Goal: Information Seeking & Learning: Learn about a topic

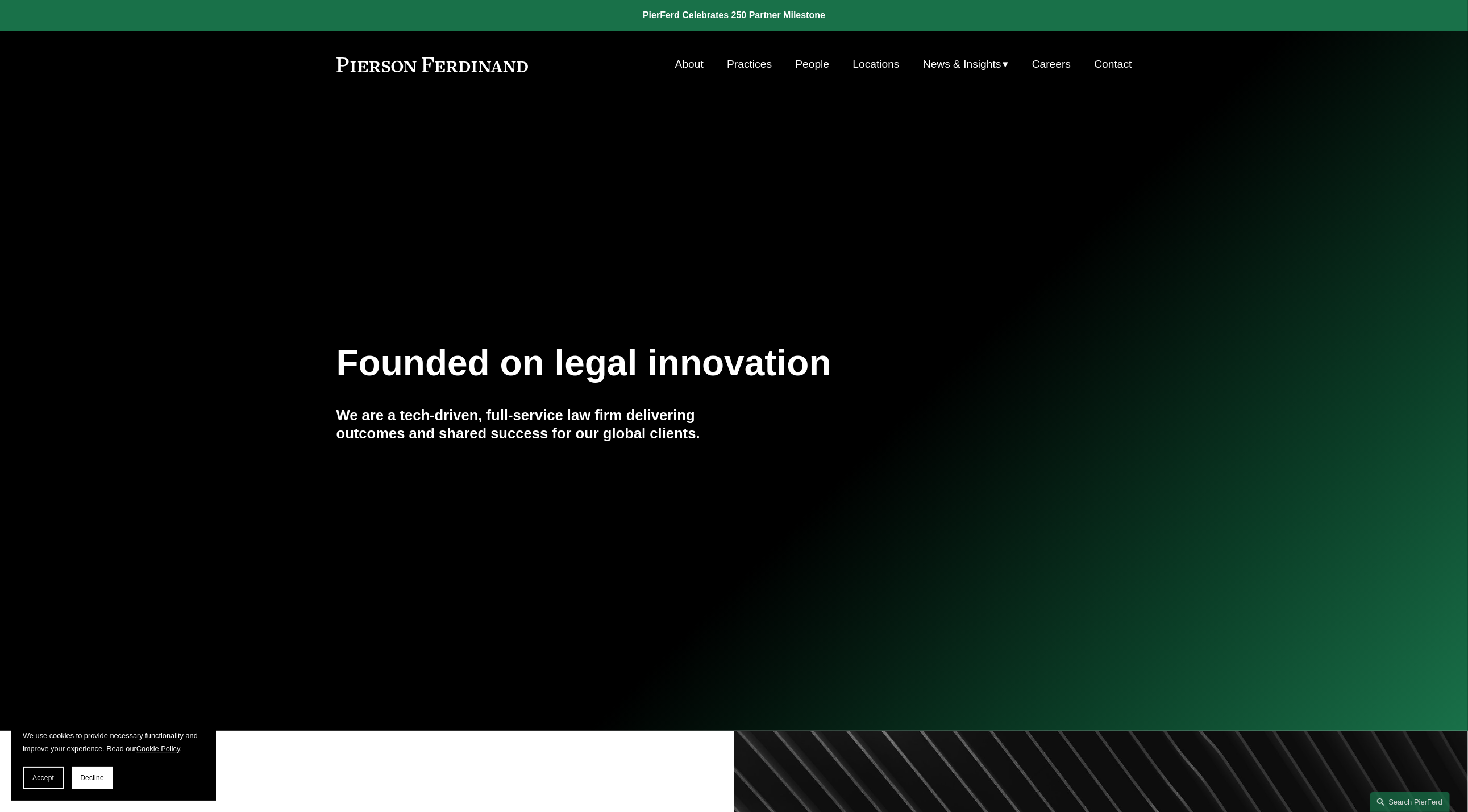
click at [804, 66] on link "People" at bounding box center [812, 64] width 34 height 22
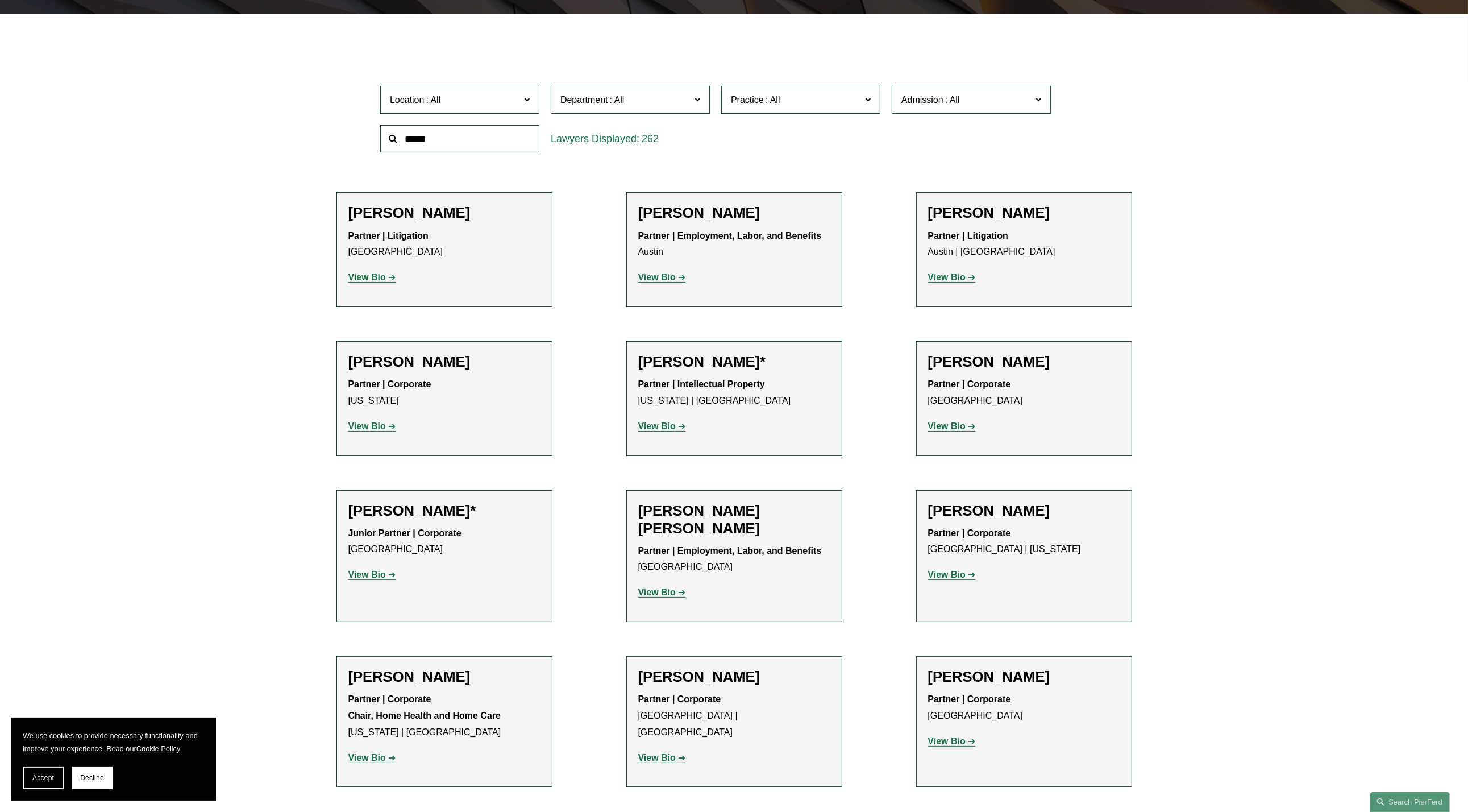
scroll to position [398, 0]
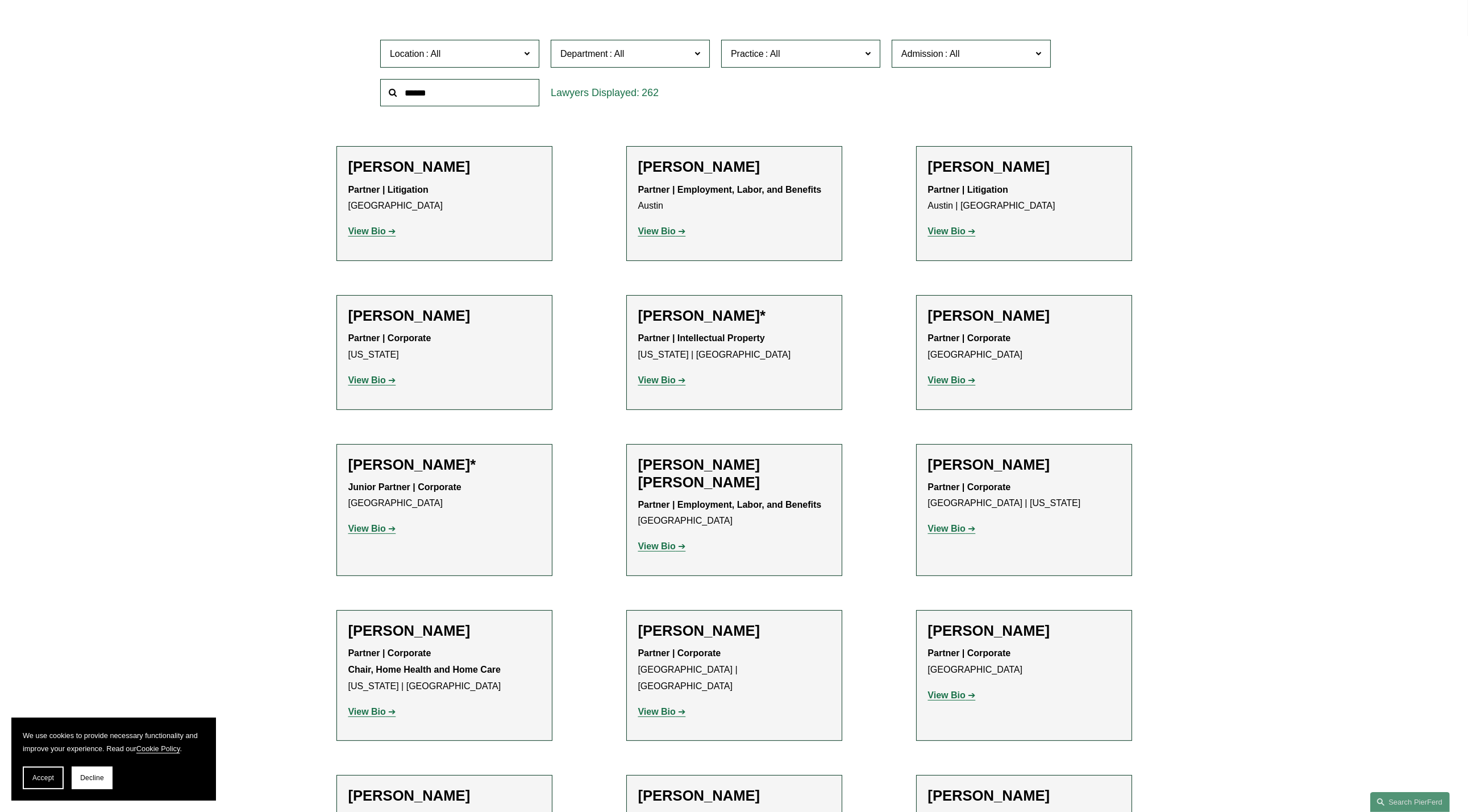
click at [522, 50] on label "Location" at bounding box center [460, 54] width 159 height 28
click at [0, 0] on link "Bellevue" at bounding box center [0, 0] width 0 height 0
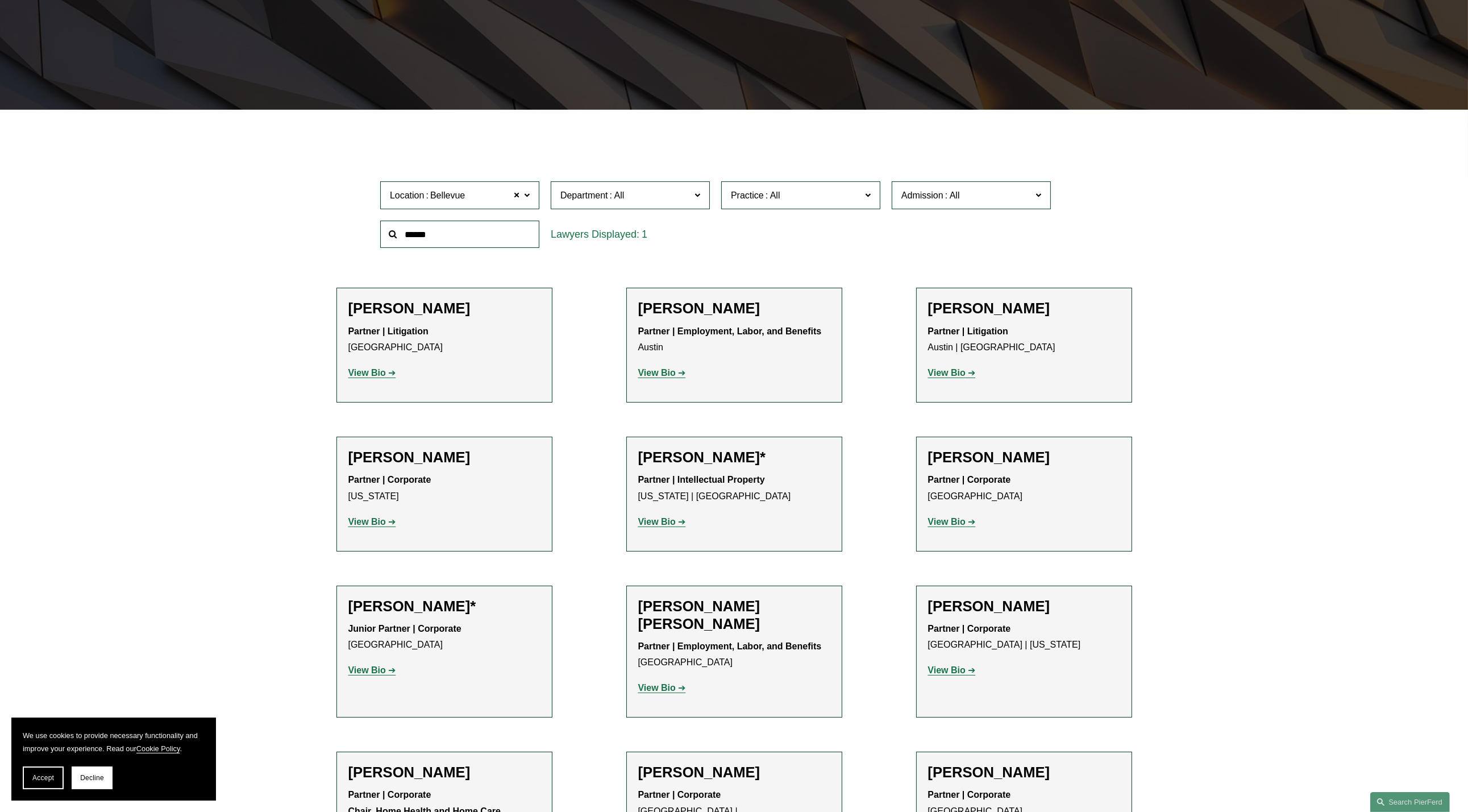
scroll to position [177, 0]
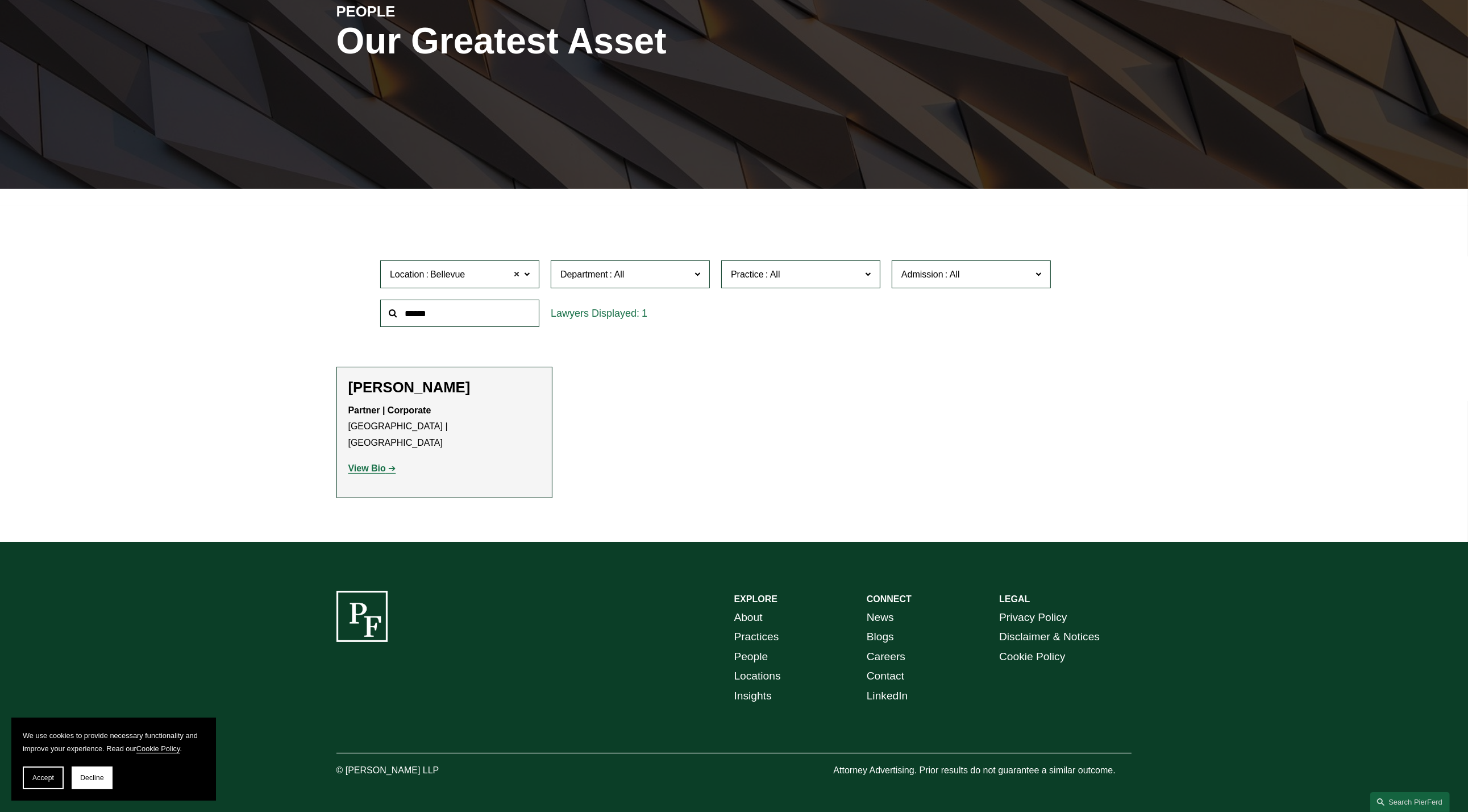
click at [514, 275] on span at bounding box center [516, 274] width 7 height 15
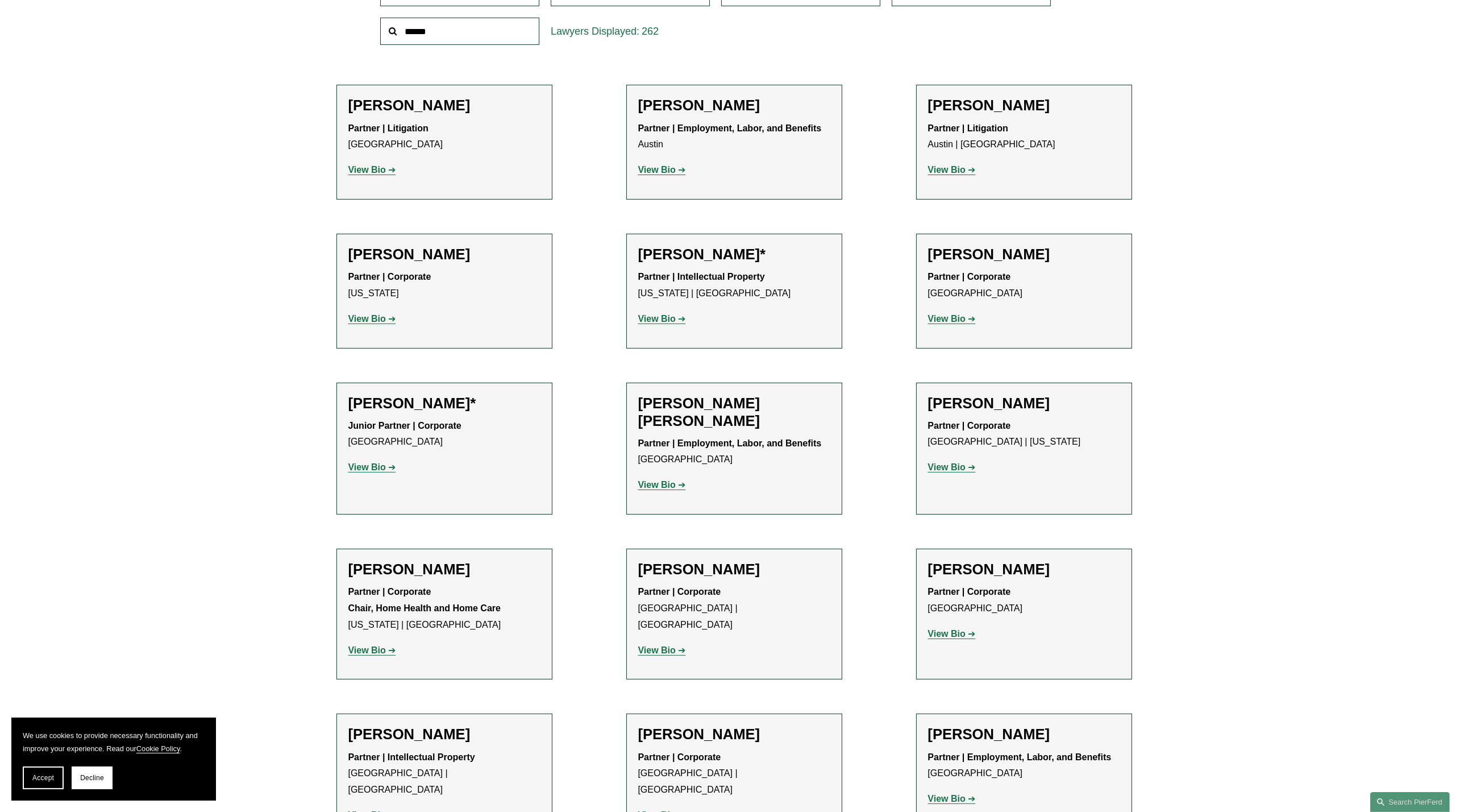
scroll to position [518, 0]
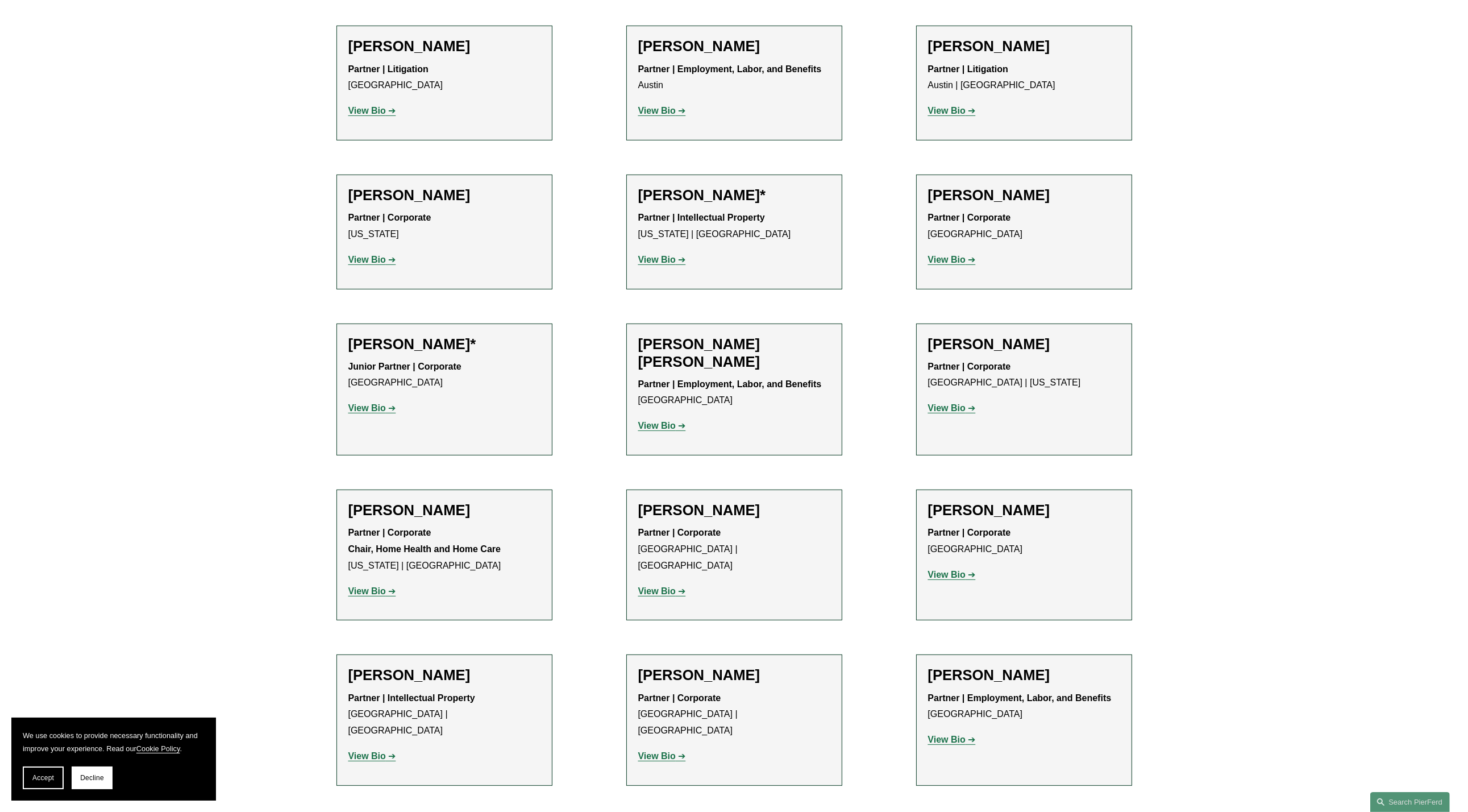
click at [671, 512] on h2 "Kristina M. Ash" at bounding box center [735, 510] width 192 height 18
click at [657, 586] on strong "View Bio" at bounding box center [657, 591] width 37 height 10
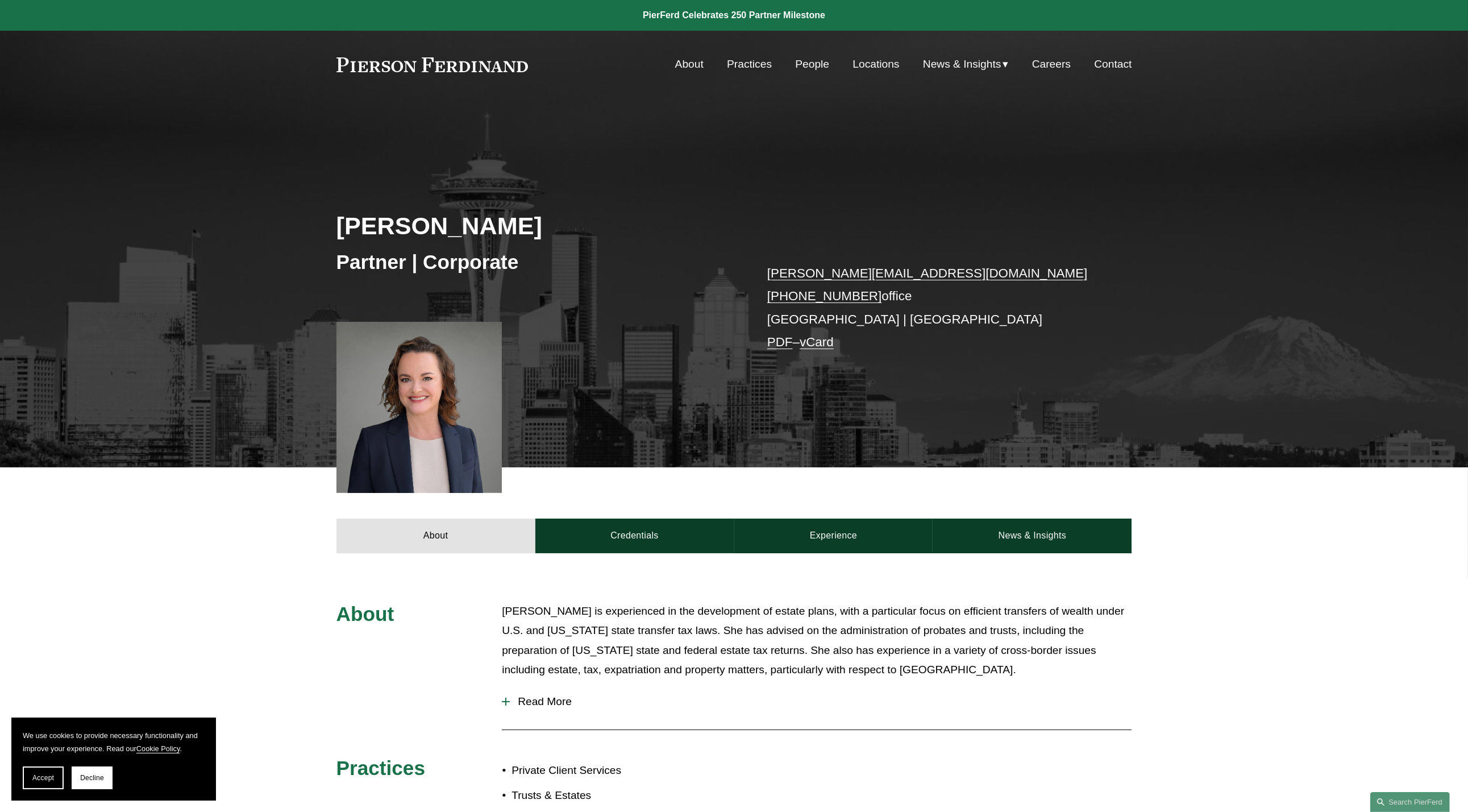
click at [690, 65] on link "About" at bounding box center [689, 64] width 28 height 22
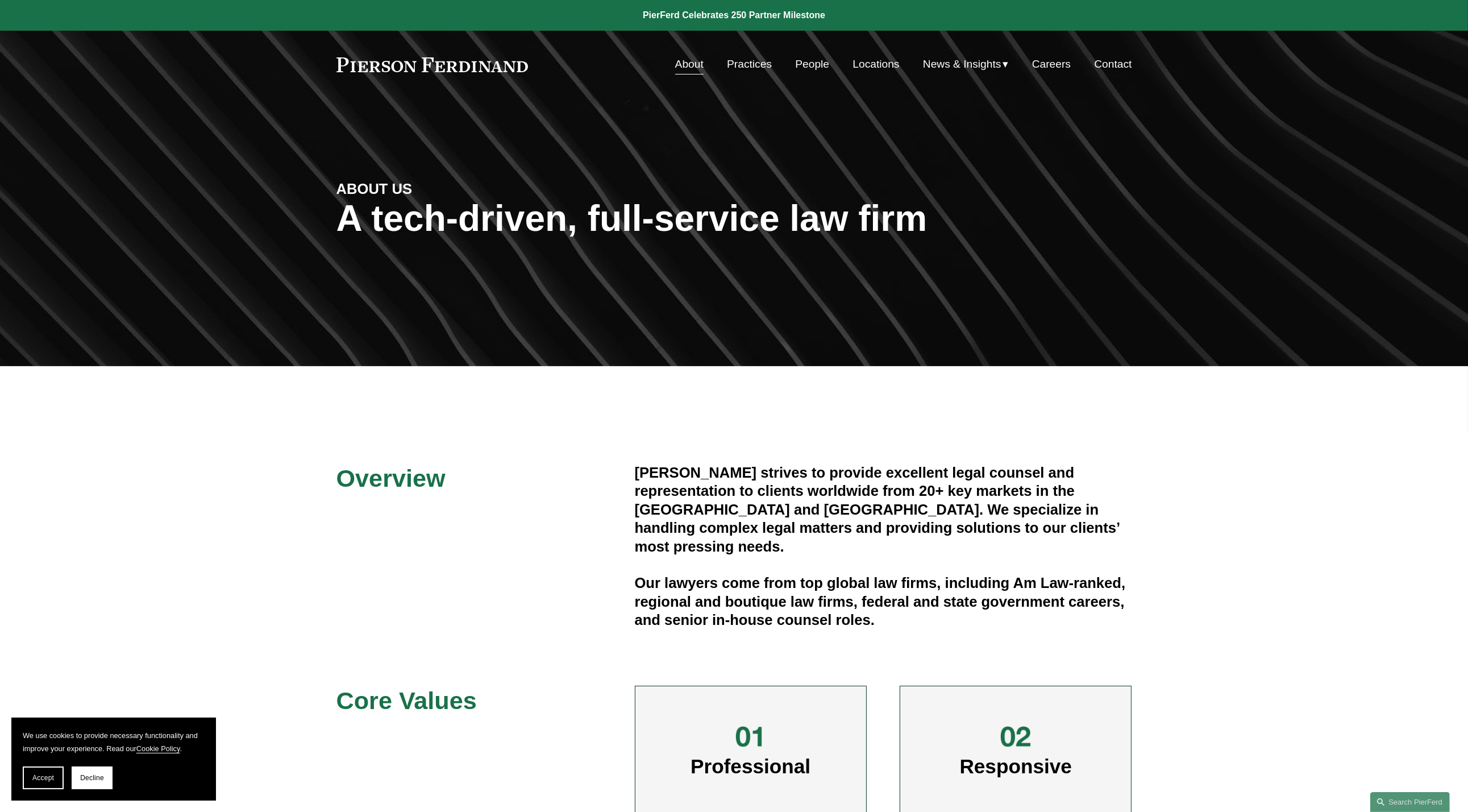
click at [748, 64] on link "Practices" at bounding box center [749, 64] width 45 height 22
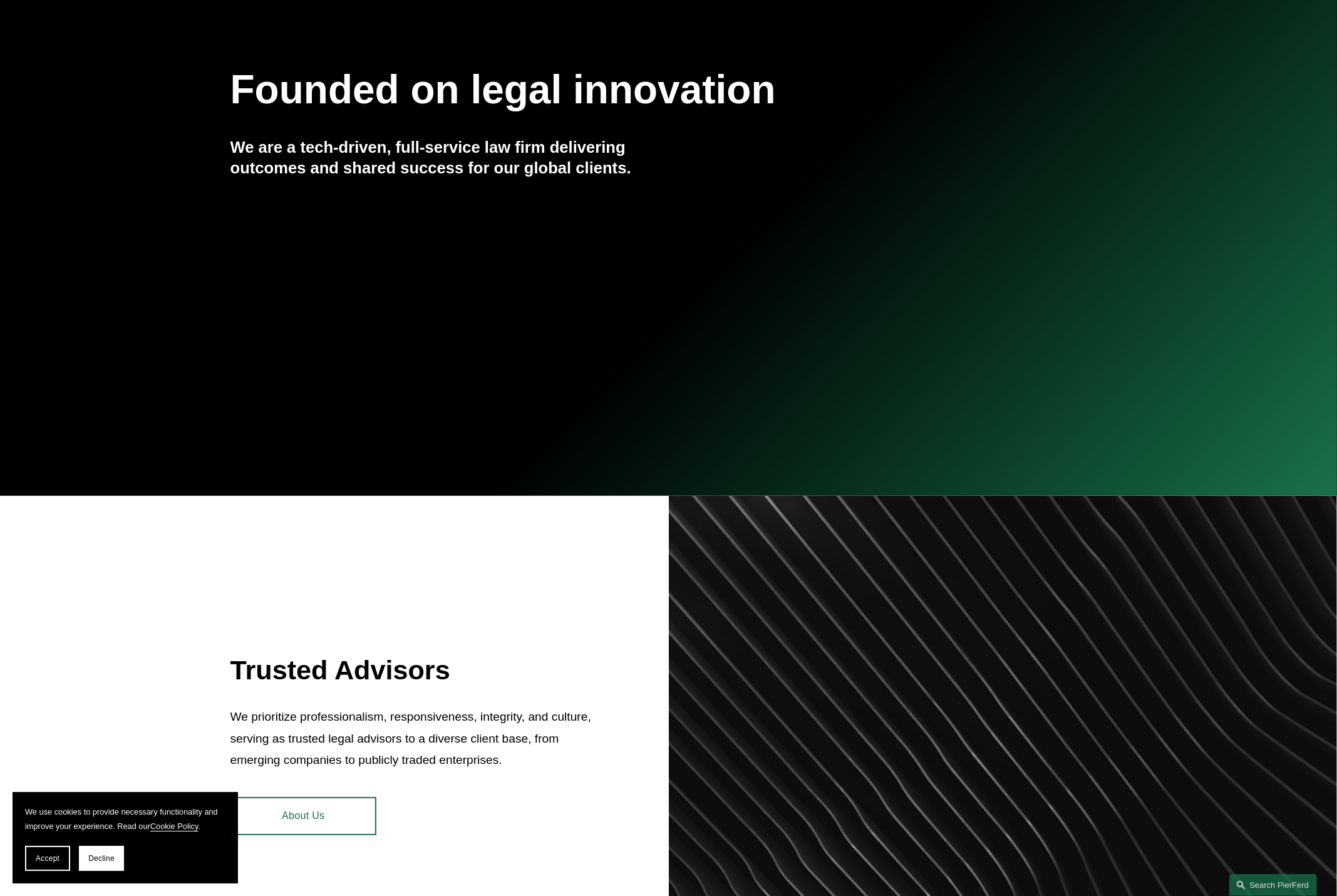
scroll to position [313, 0]
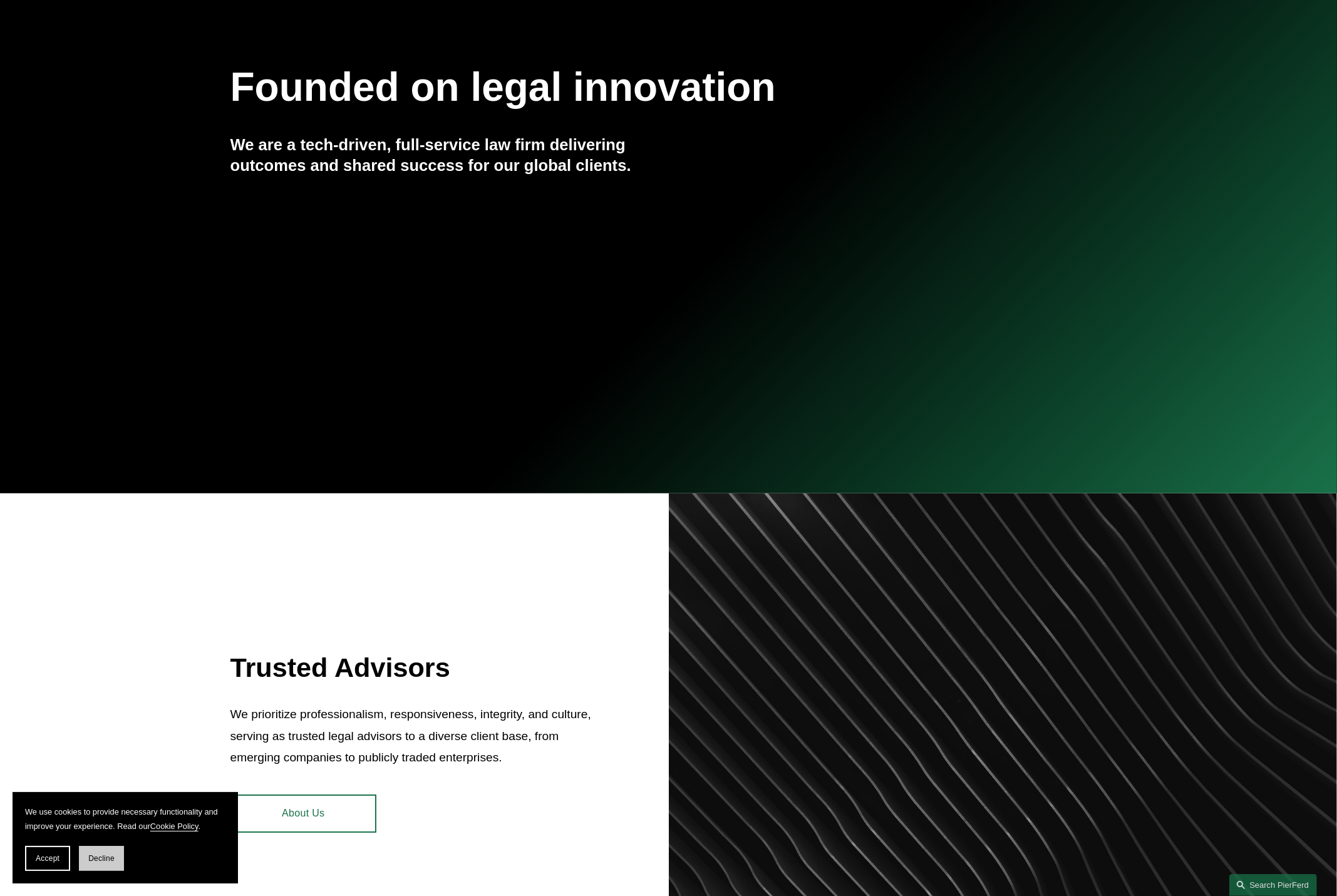
click at [97, 856] on span "Decline" at bounding box center [101, 858] width 26 height 9
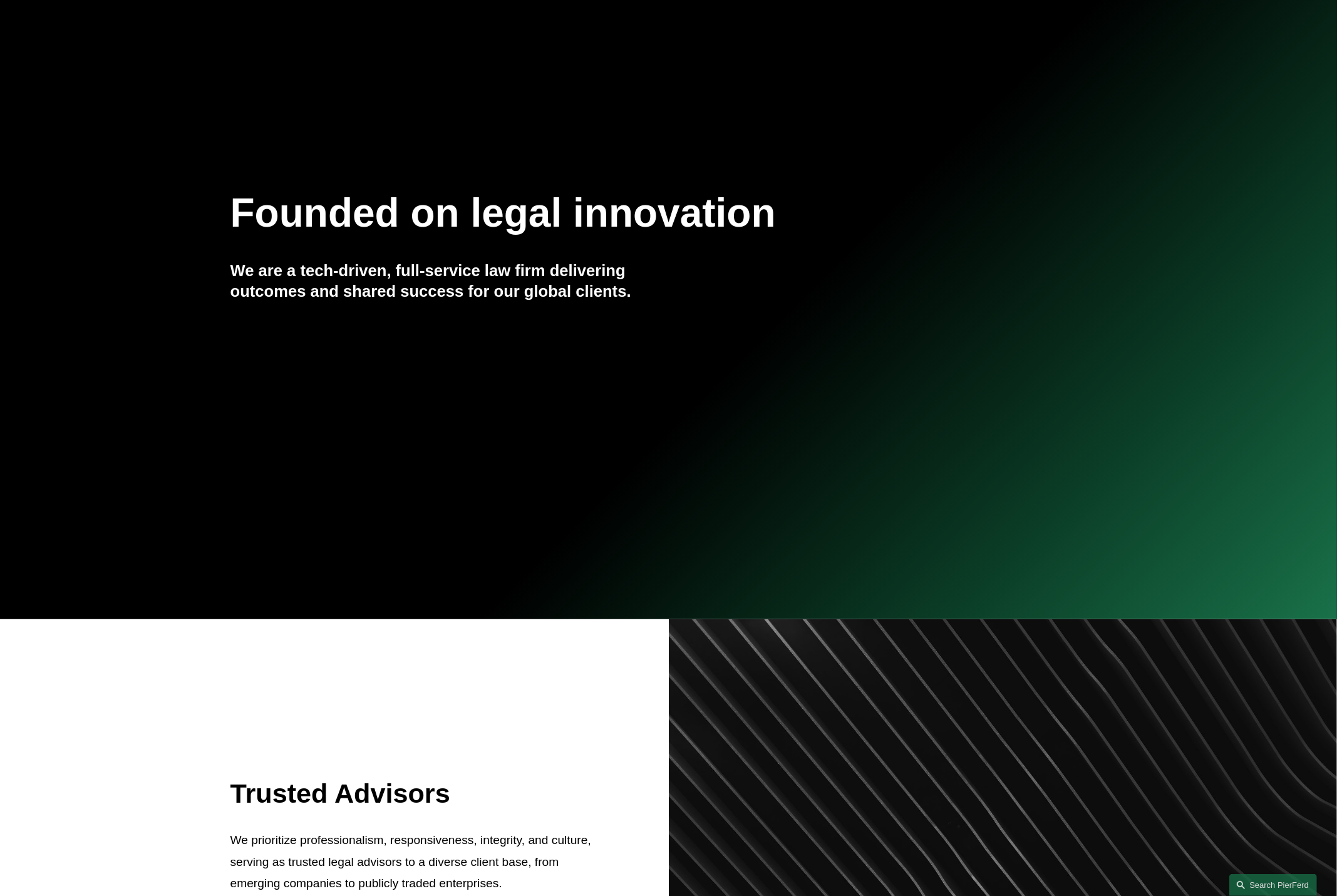
scroll to position [0, 0]
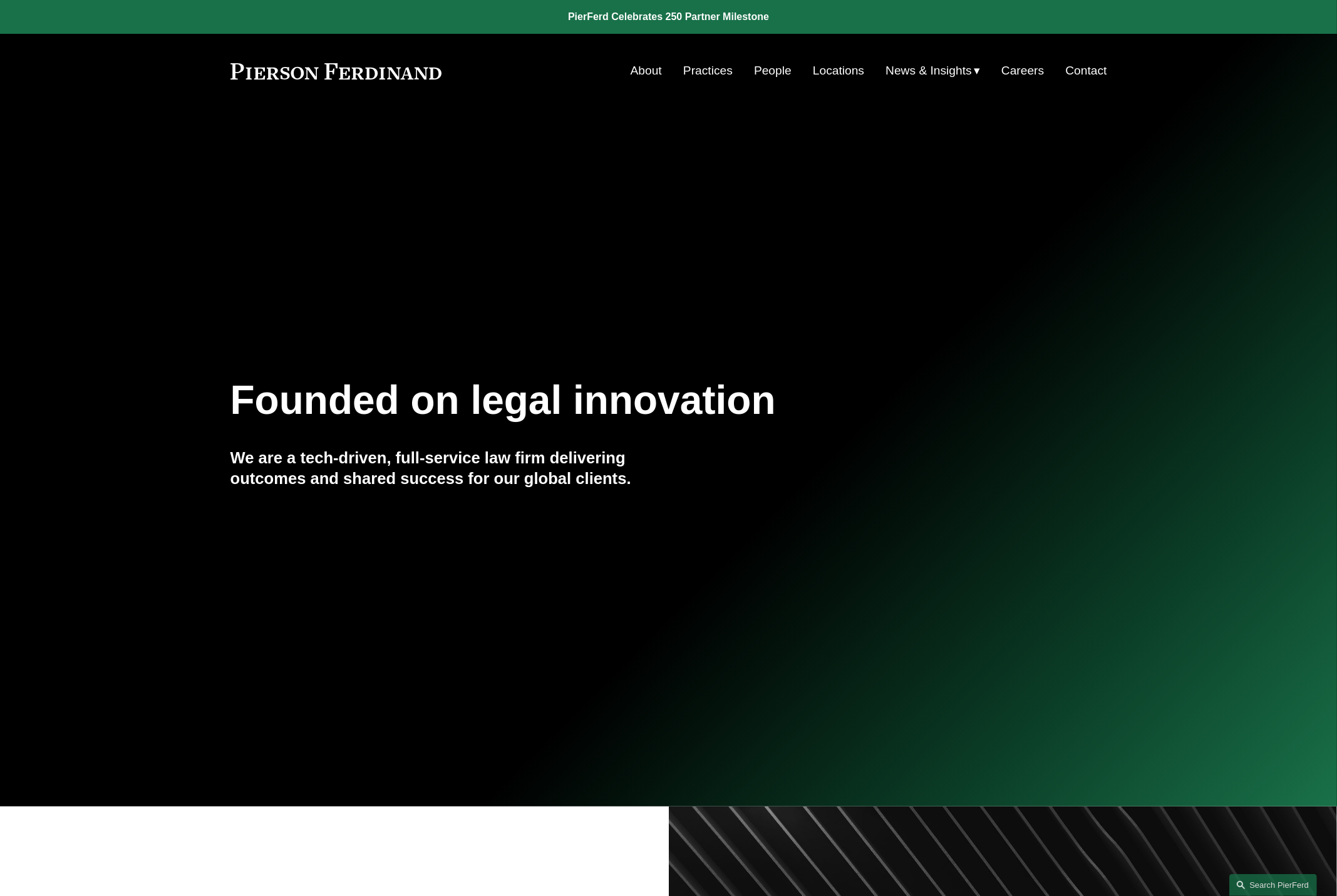
click at [703, 69] on link "Practices" at bounding box center [708, 71] width 49 height 24
click at [835, 72] on link "Locations" at bounding box center [838, 71] width 51 height 24
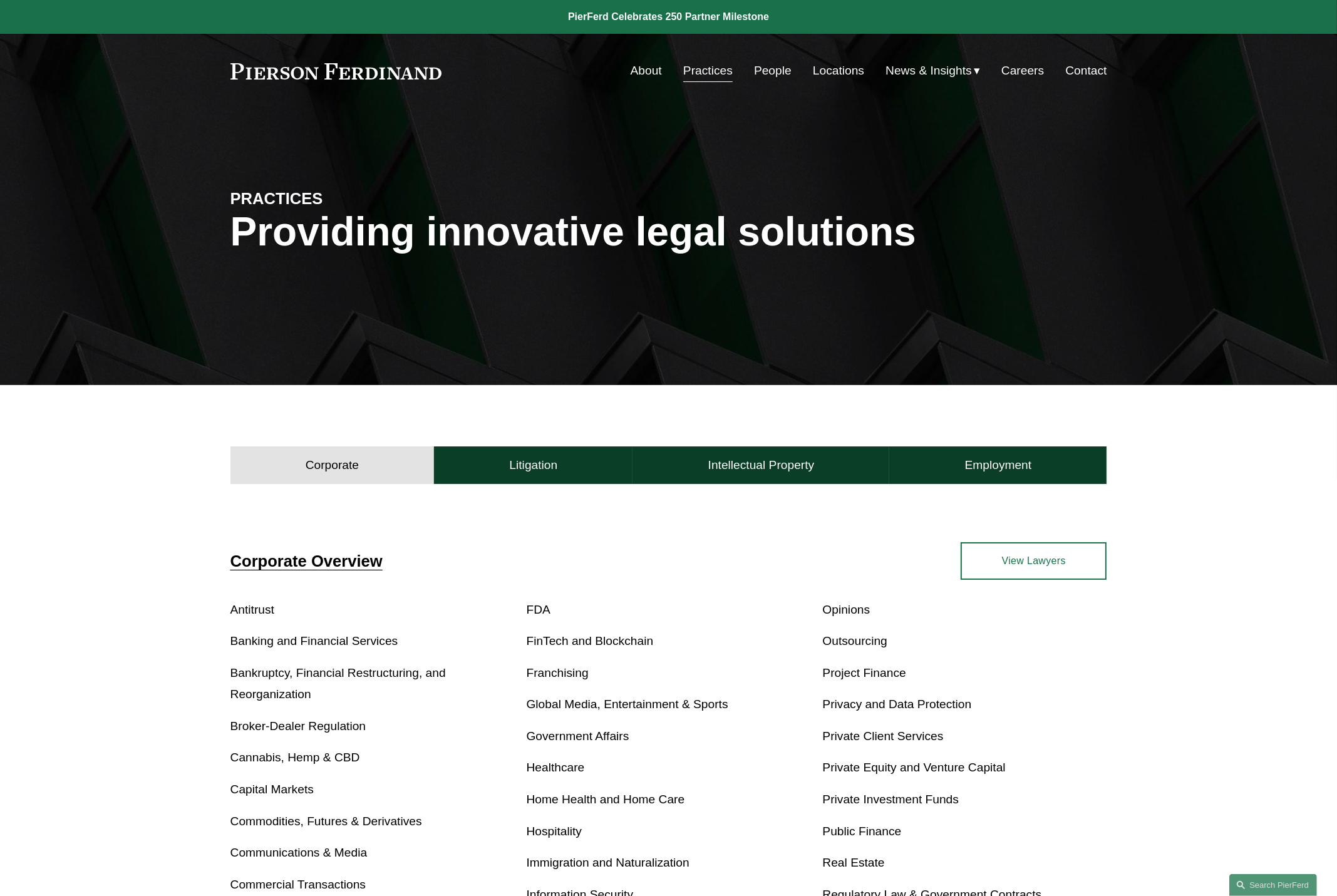
click at [773, 74] on link "People" at bounding box center [773, 71] width 37 height 24
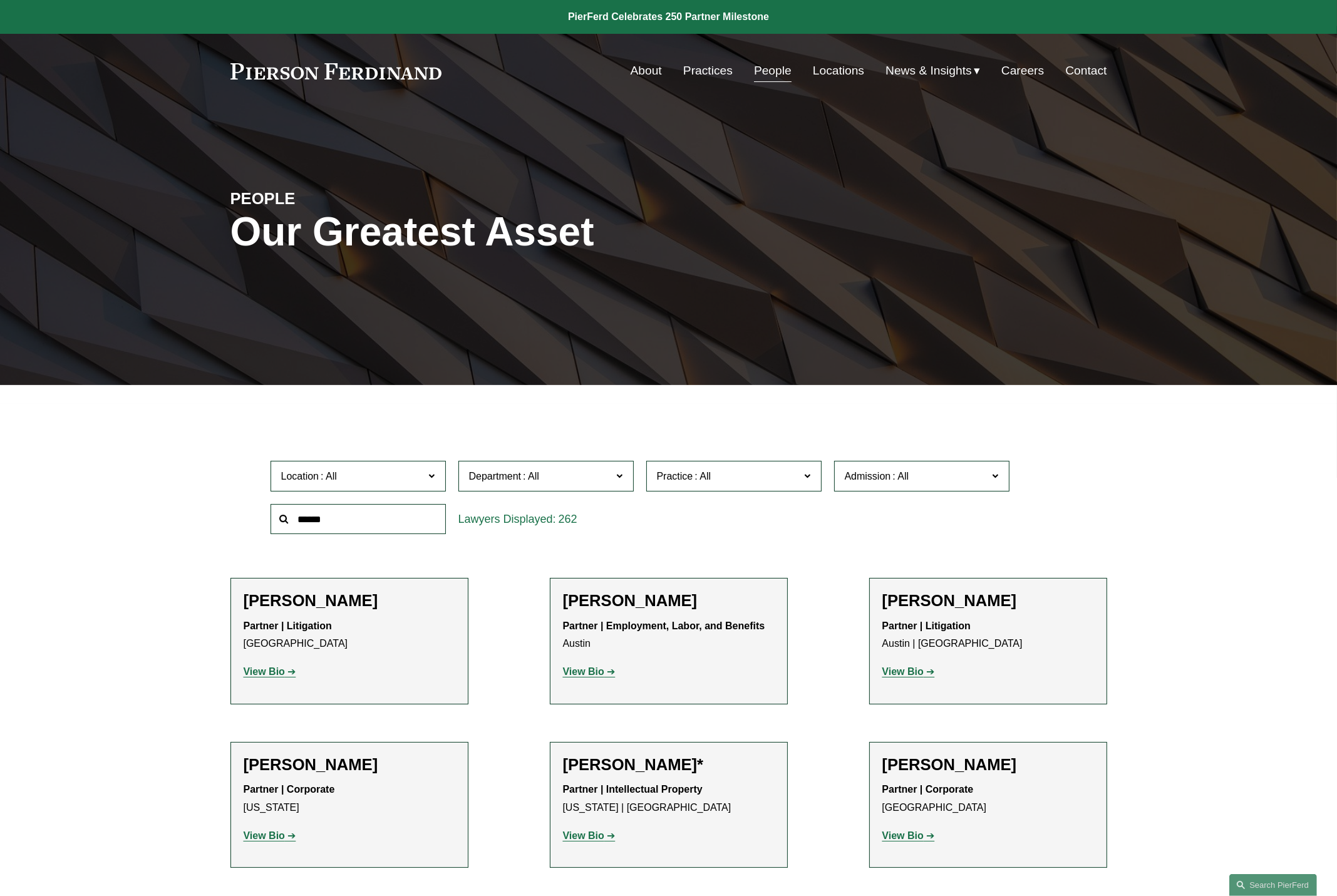
click at [841, 69] on link "Locations" at bounding box center [838, 71] width 51 height 24
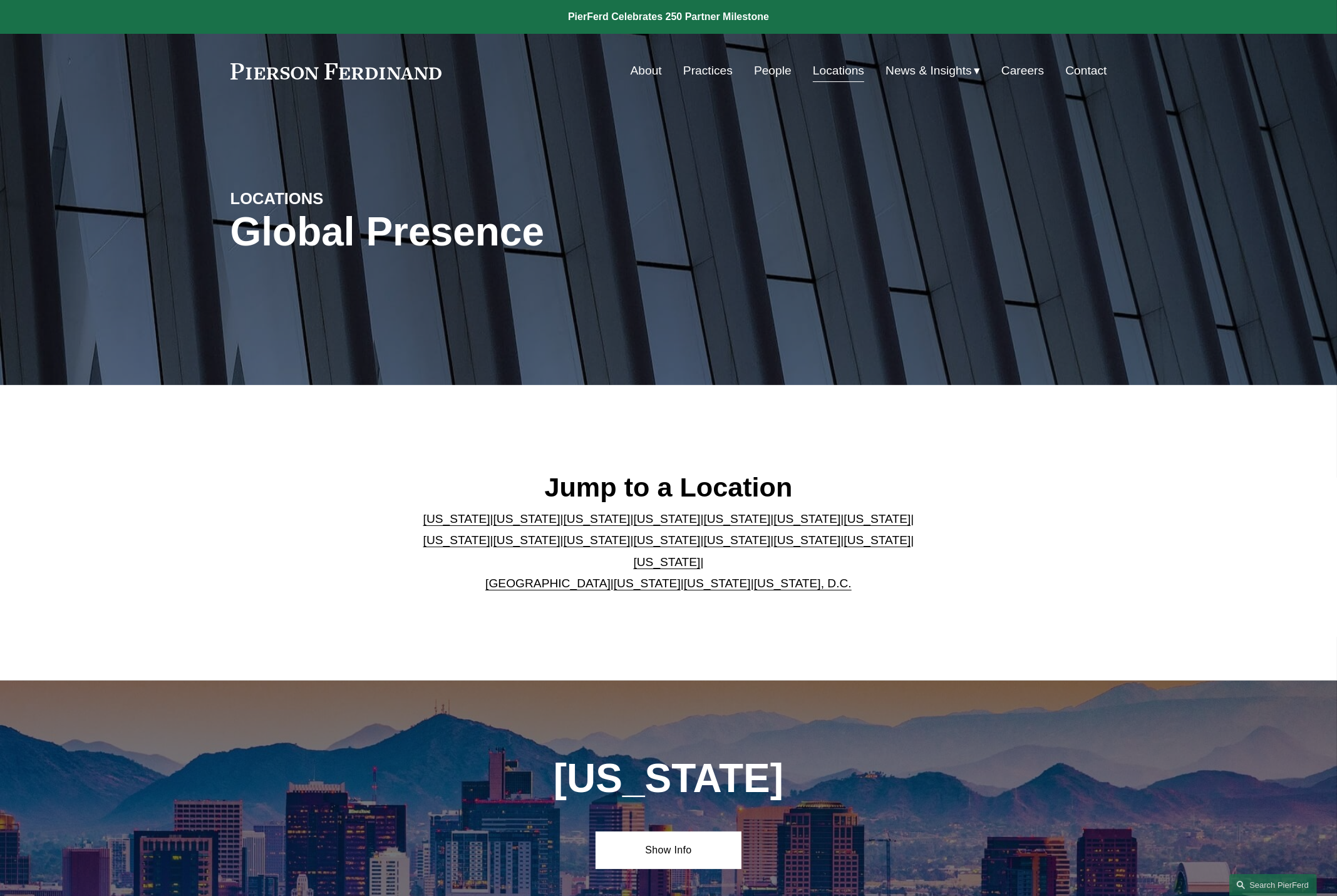
click at [691, 577] on link "[US_STATE]" at bounding box center [717, 584] width 67 height 13
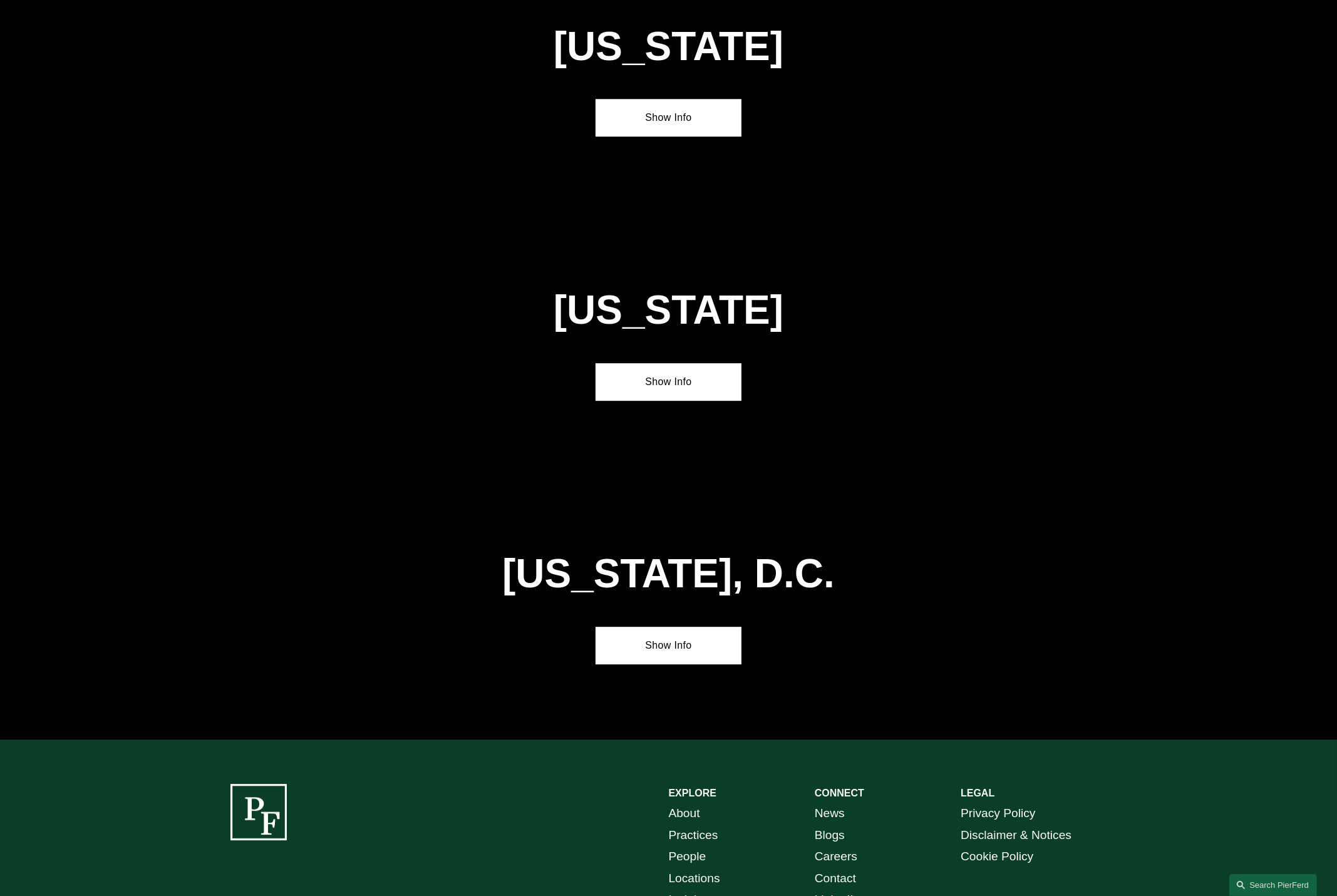
scroll to position [5096, 0]
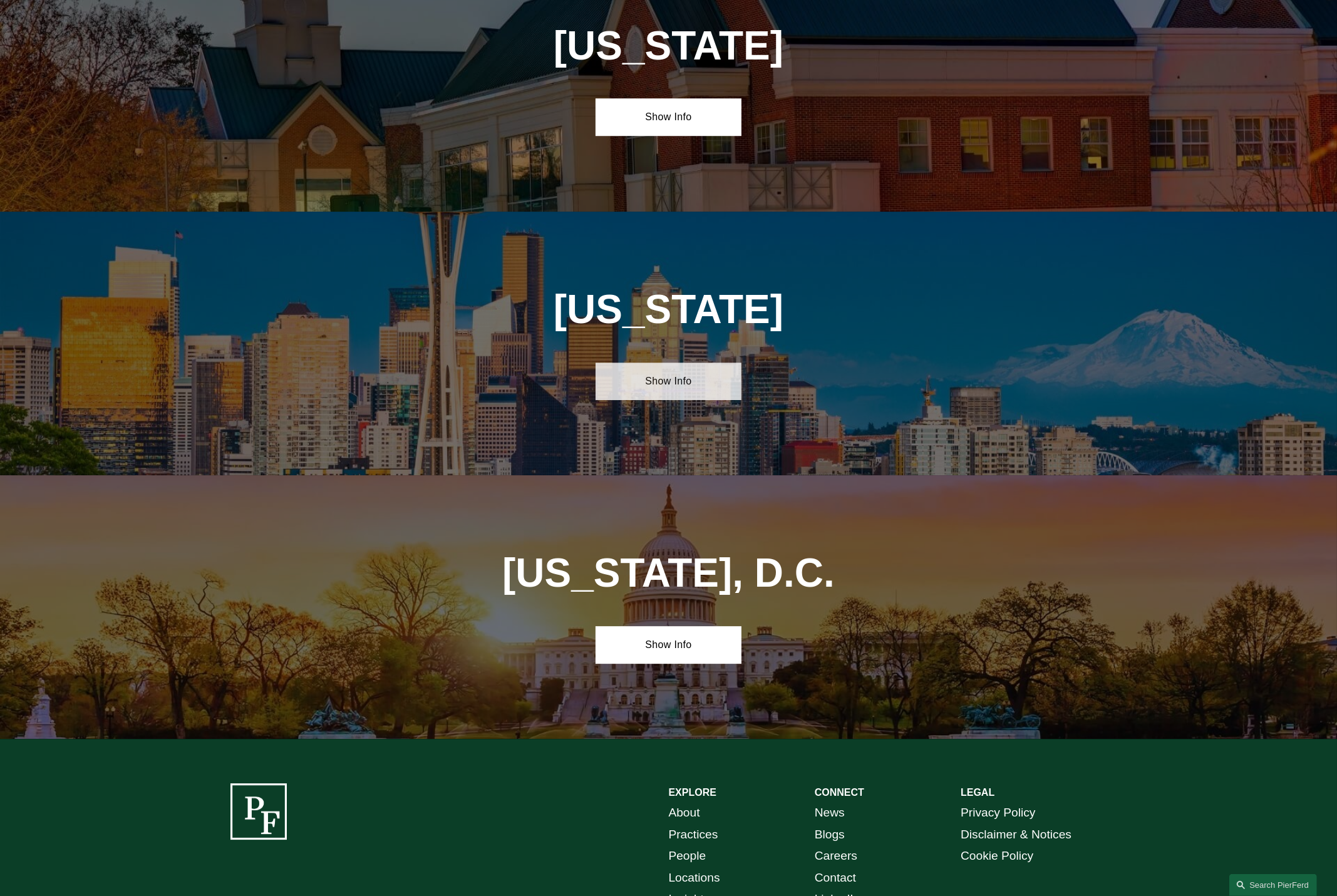
click at [675, 362] on link "Show Info" at bounding box center [668, 381] width 146 height 37
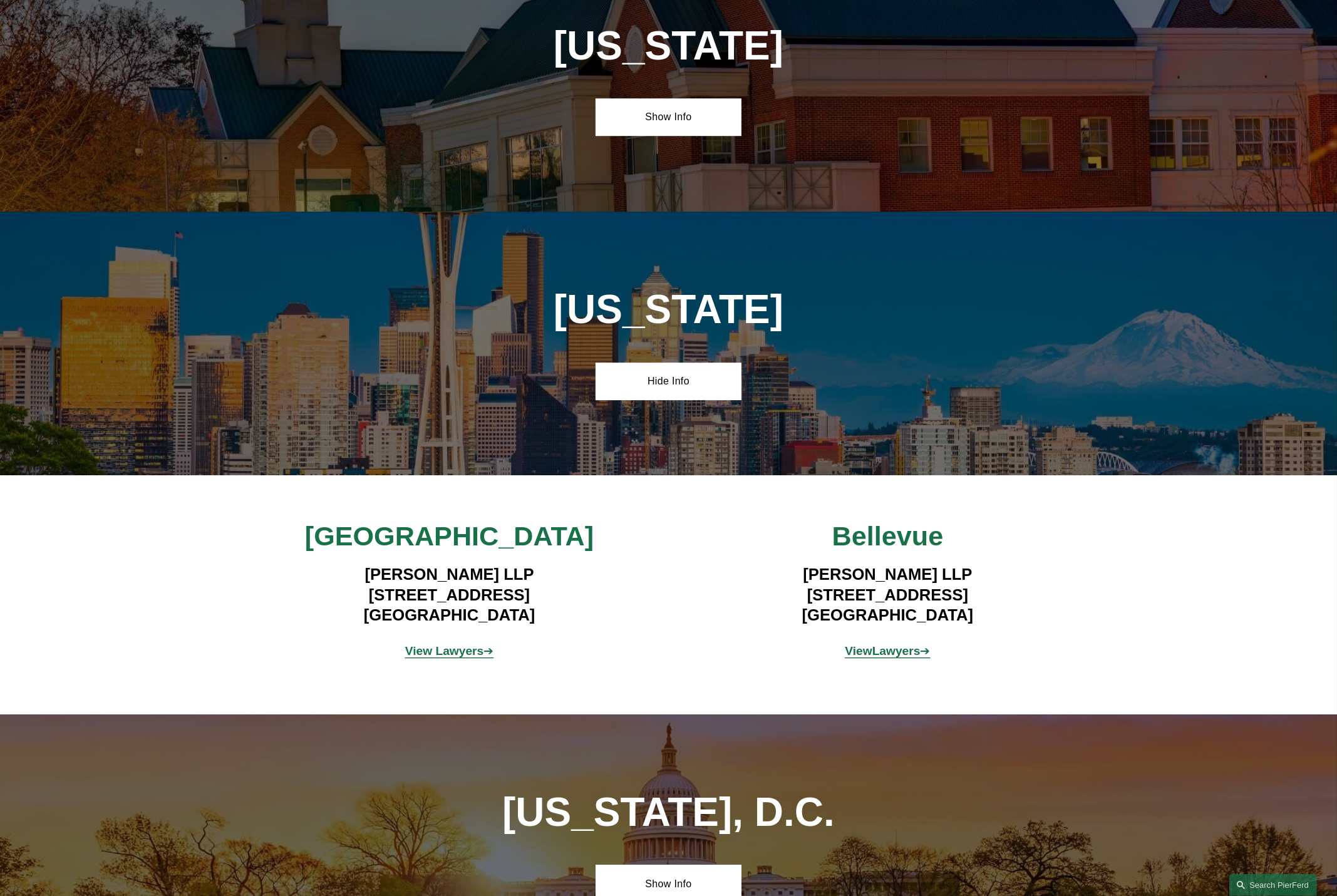
click at [471, 644] on strong "View Lawyers" at bounding box center [444, 651] width 79 height 13
click at [901, 644] on strong "Lawyers" at bounding box center [897, 651] width 48 height 13
drag, startPoint x: 967, startPoint y: 456, endPoint x: 817, endPoint y: 460, distance: 150.1
click at [817, 564] on h4 "Pierson Ferdinand LLP 11900 NE 1st Street Bellevue, WA 98005" at bounding box center [888, 594] width 365 height 61
copy h4 "[STREET_ADDRESS]"
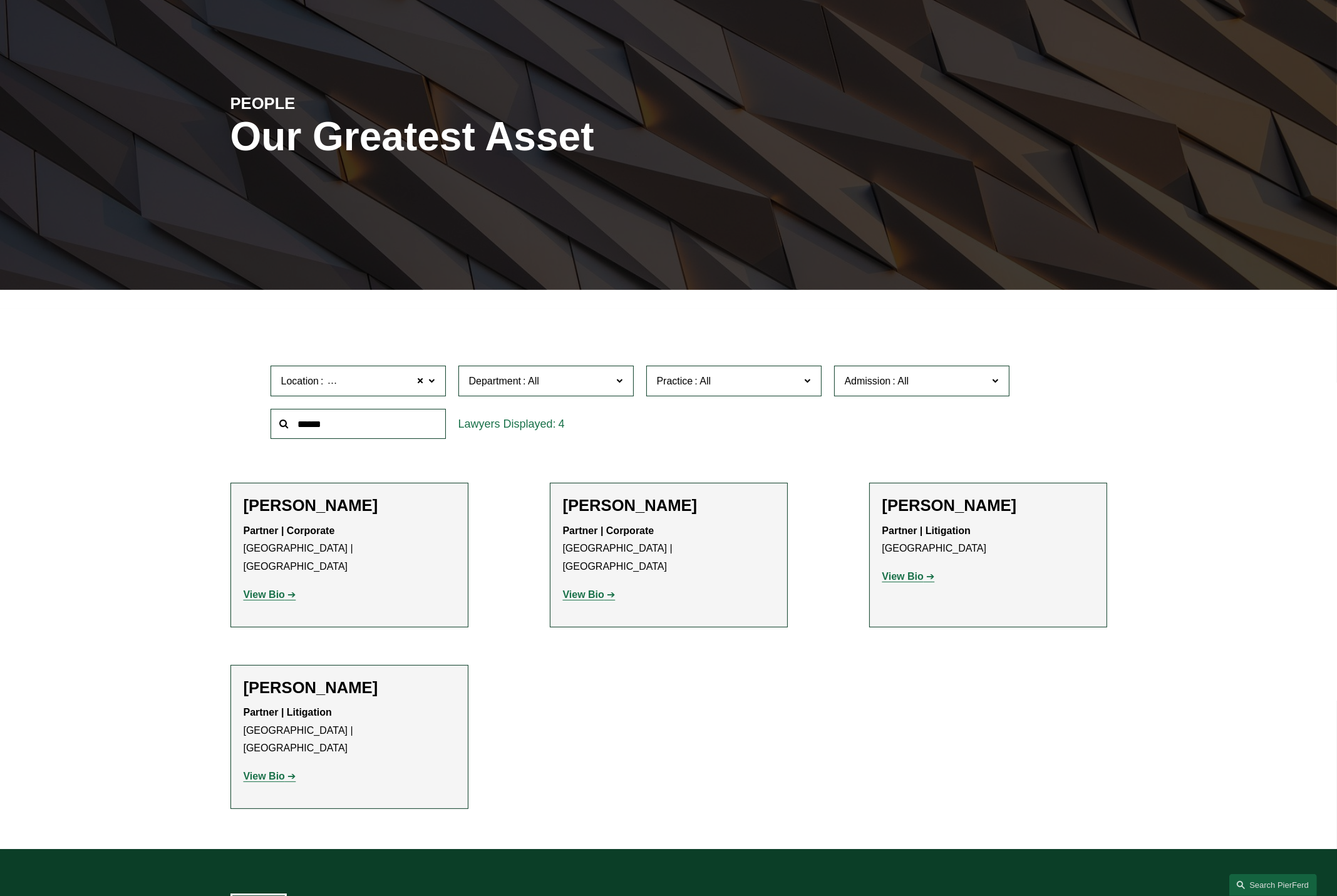
scroll to position [125, 0]
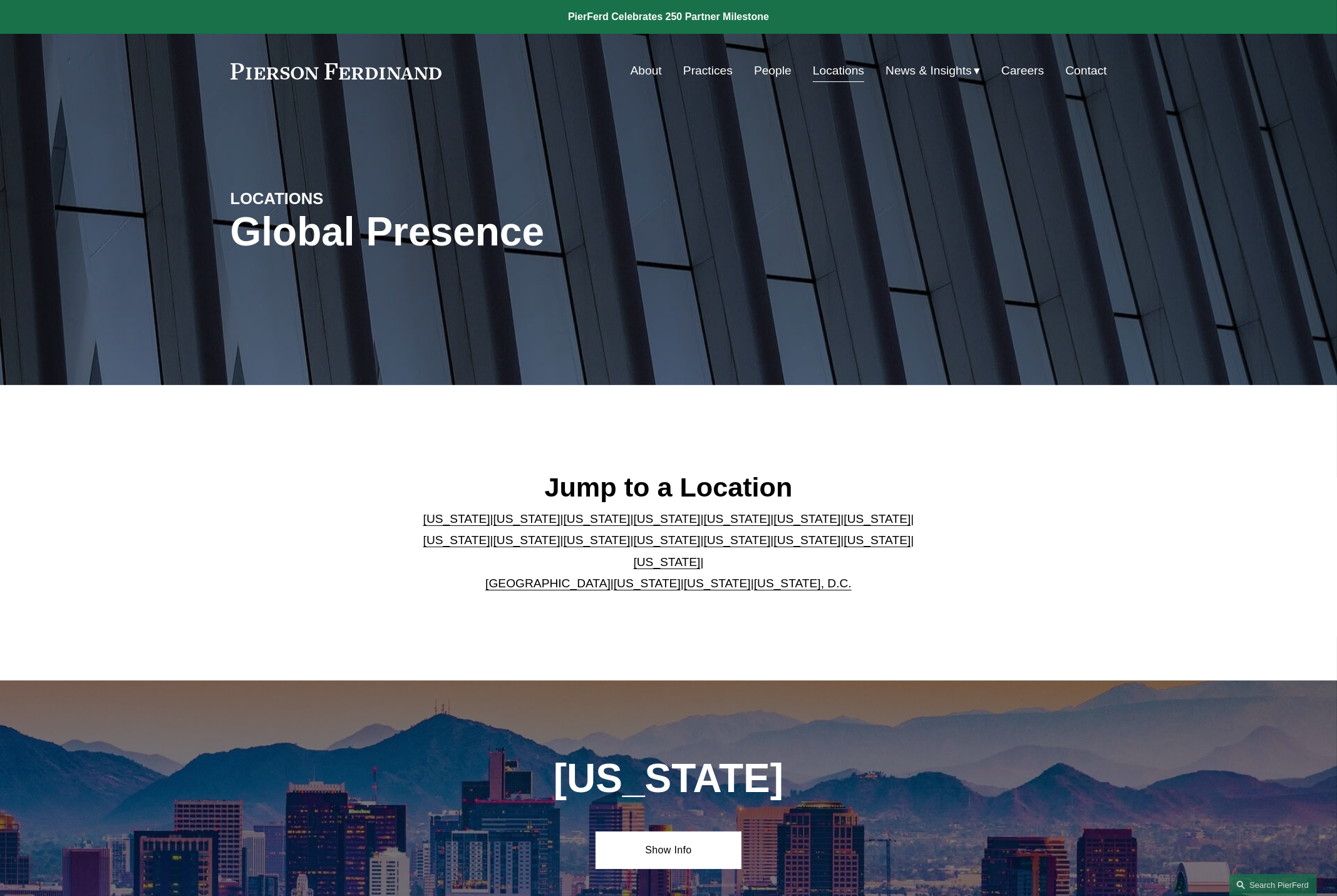
click at [696, 577] on link "[US_STATE]" at bounding box center [717, 584] width 67 height 13
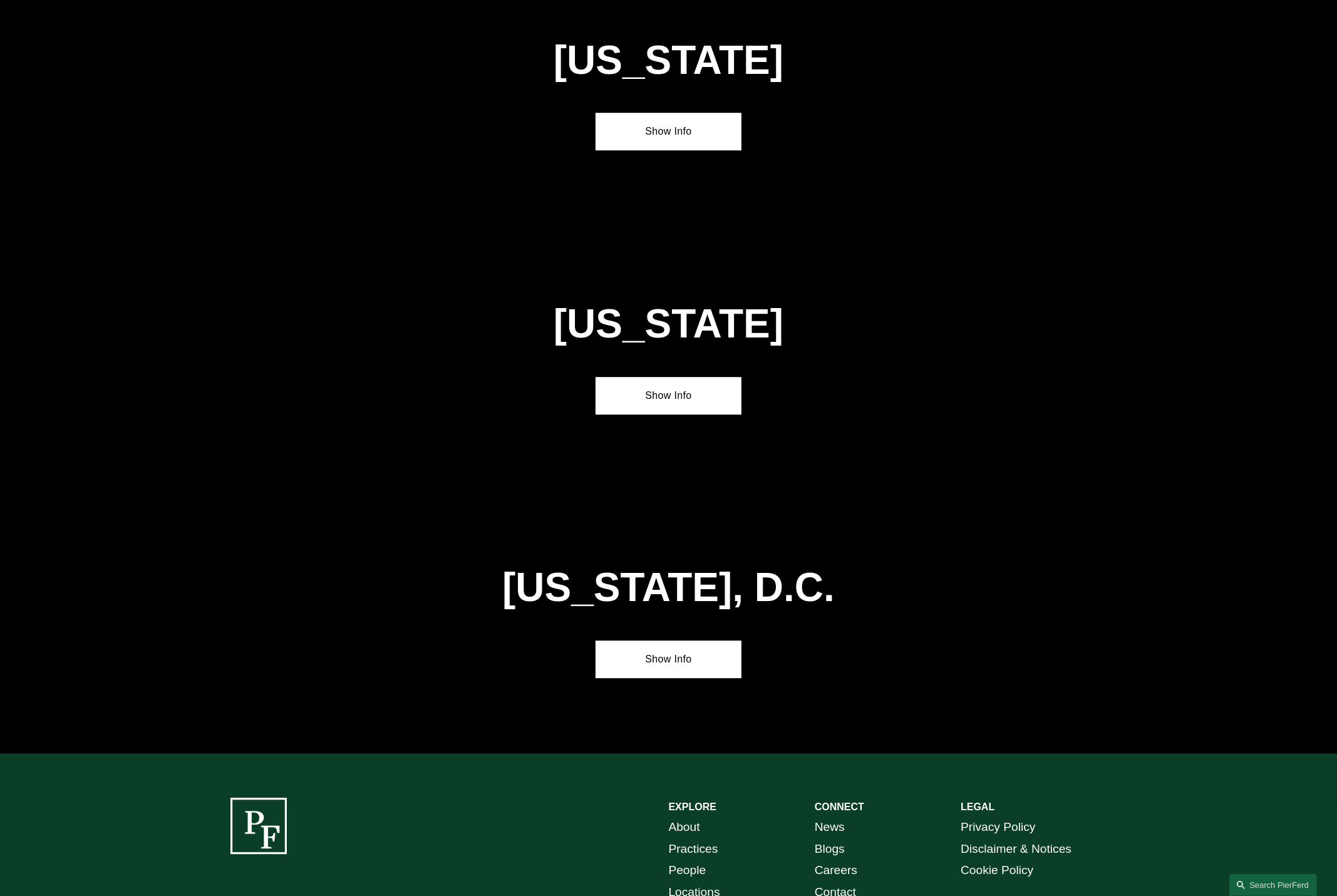
scroll to position [5096, 0]
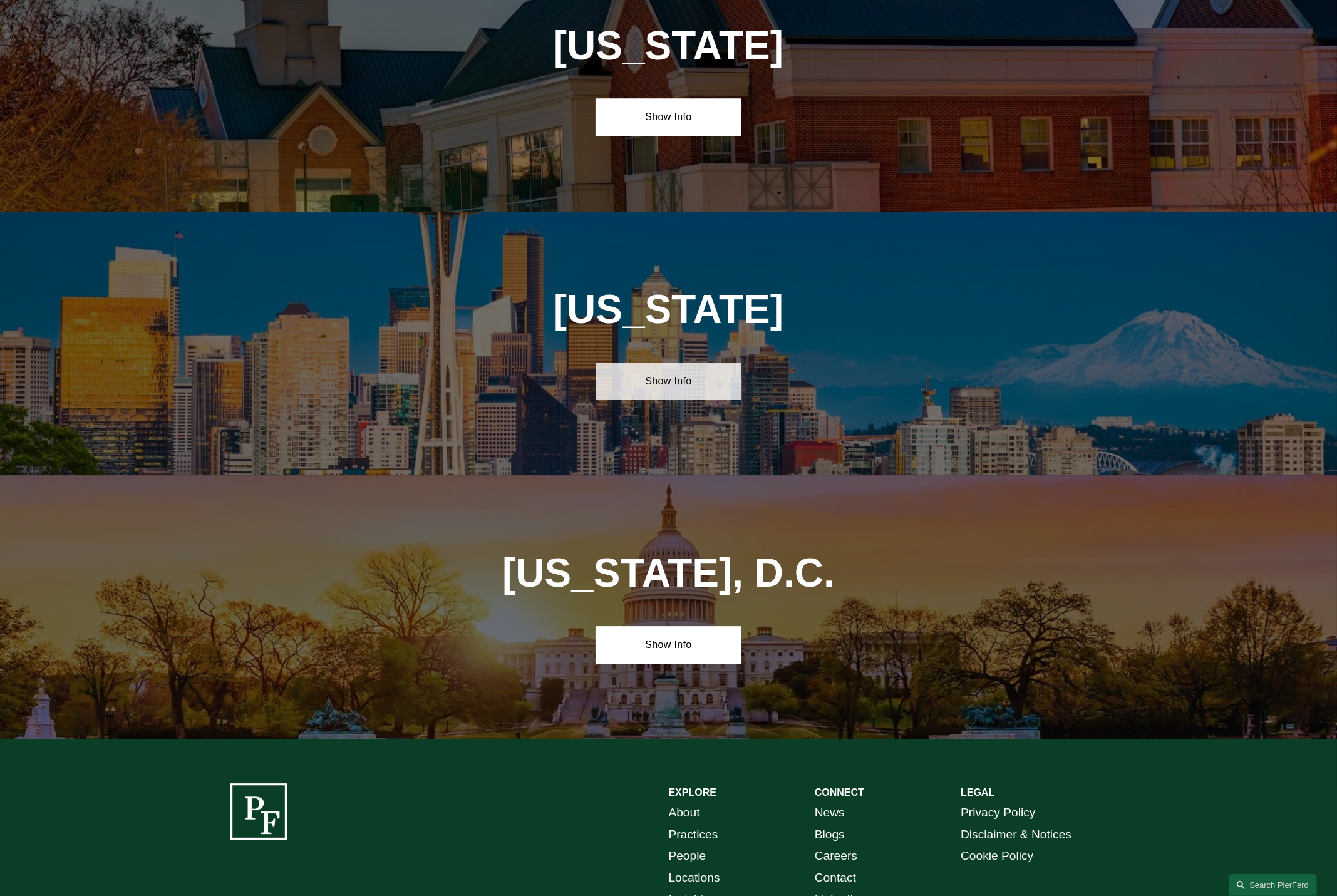
click at [656, 362] on link "Show Info" at bounding box center [668, 381] width 146 height 37
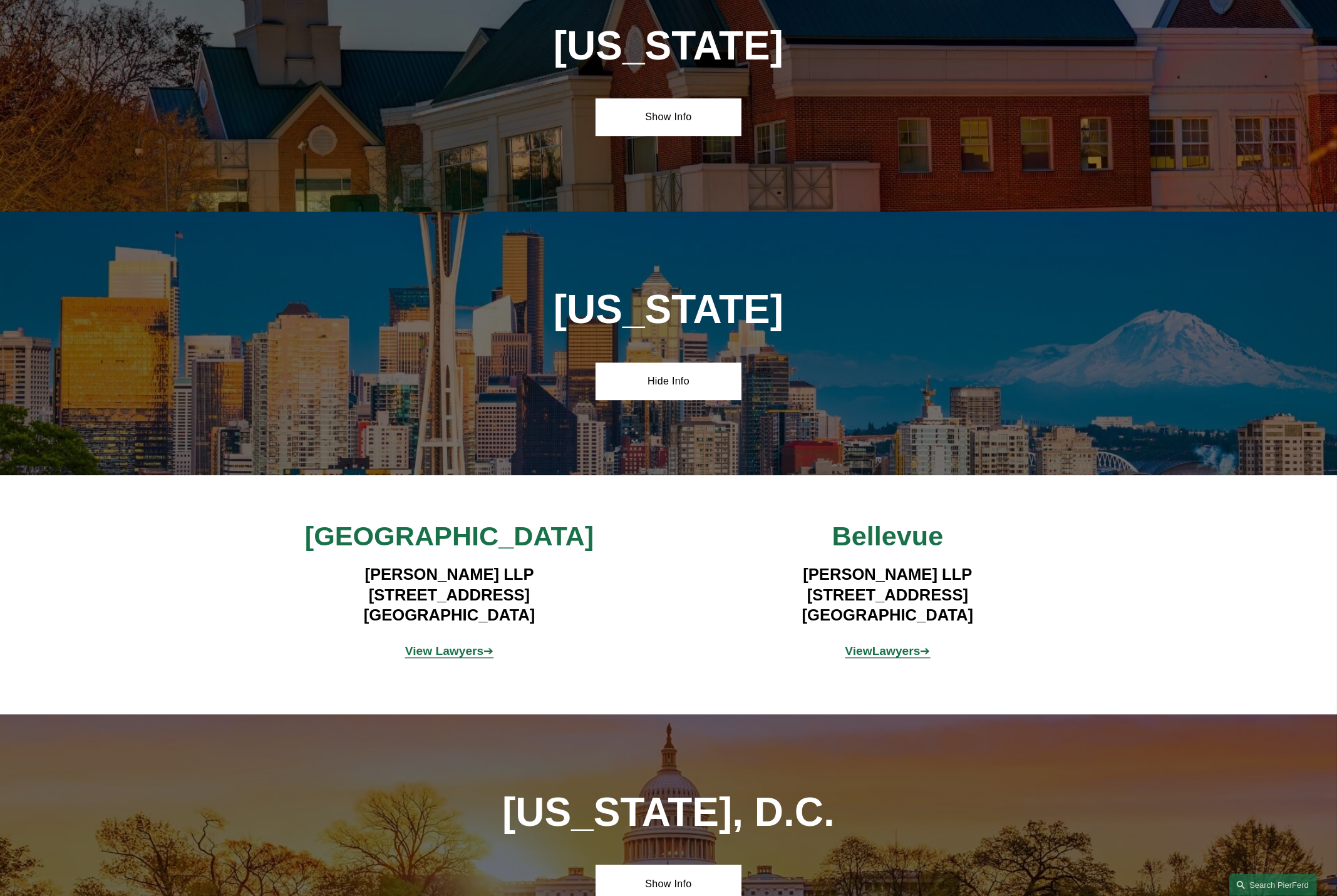
click at [455, 644] on strong "View Lawyers" at bounding box center [444, 651] width 79 height 13
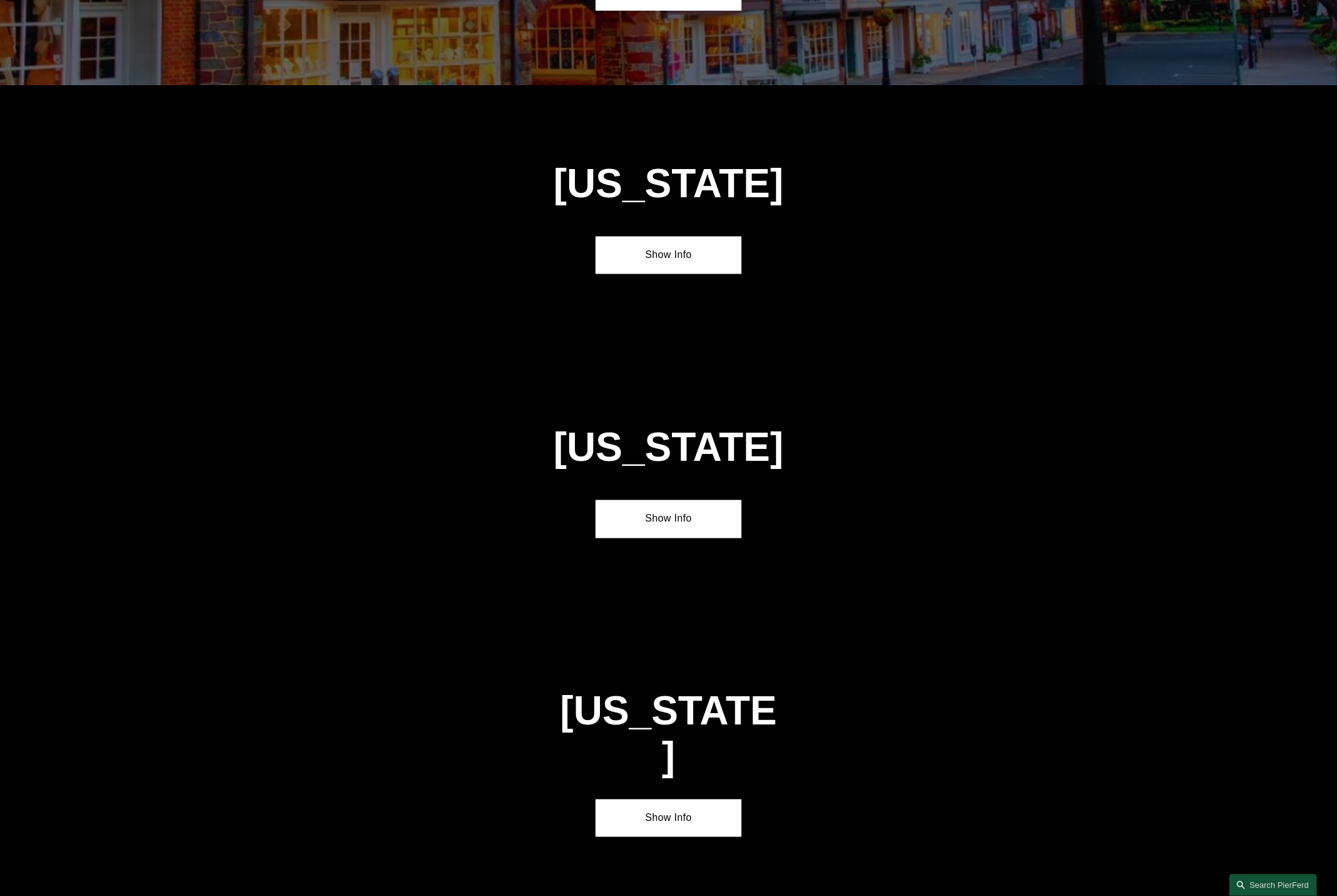
scroll to position [3029, 0]
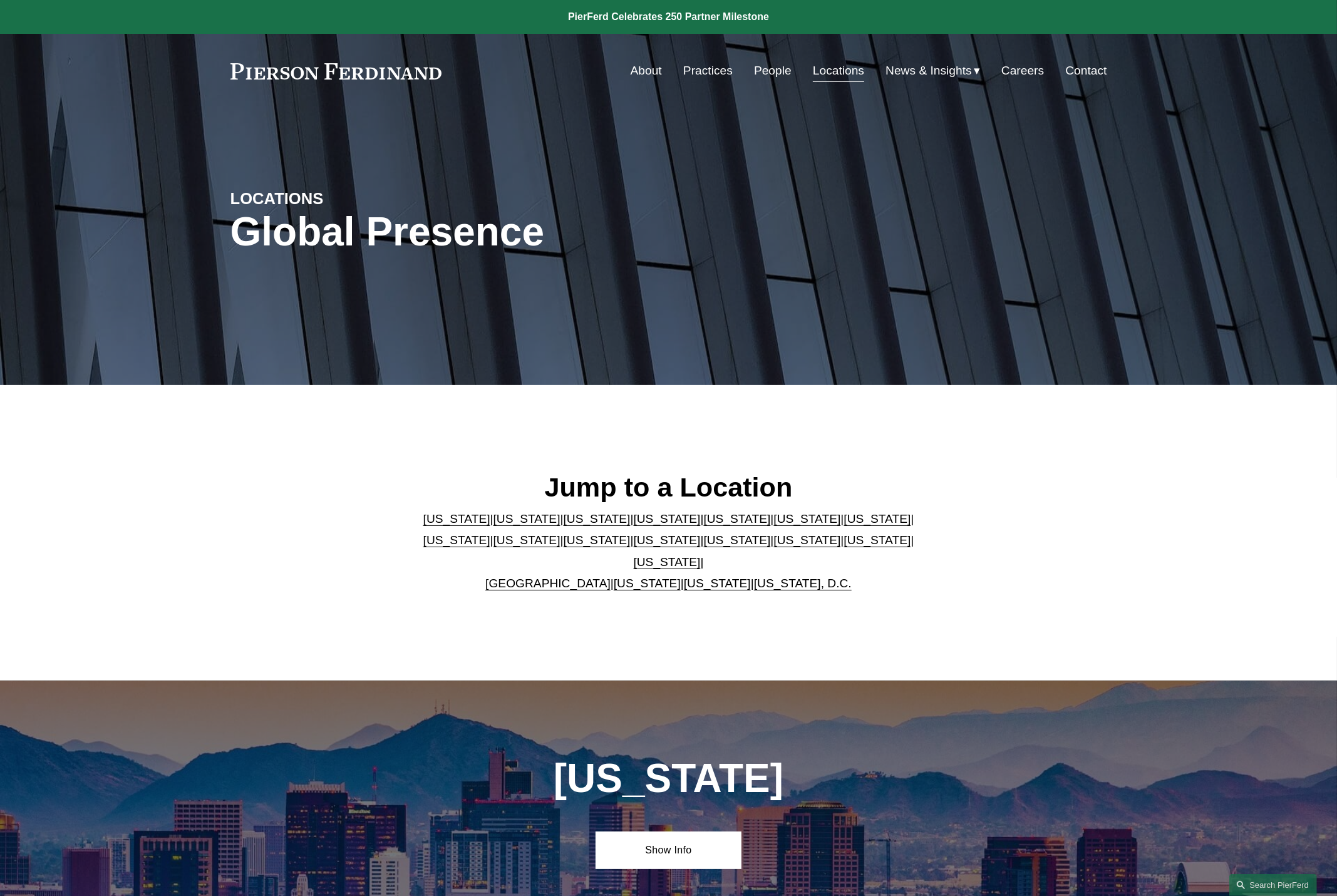
click at [689, 76] on link "Practices" at bounding box center [708, 71] width 49 height 24
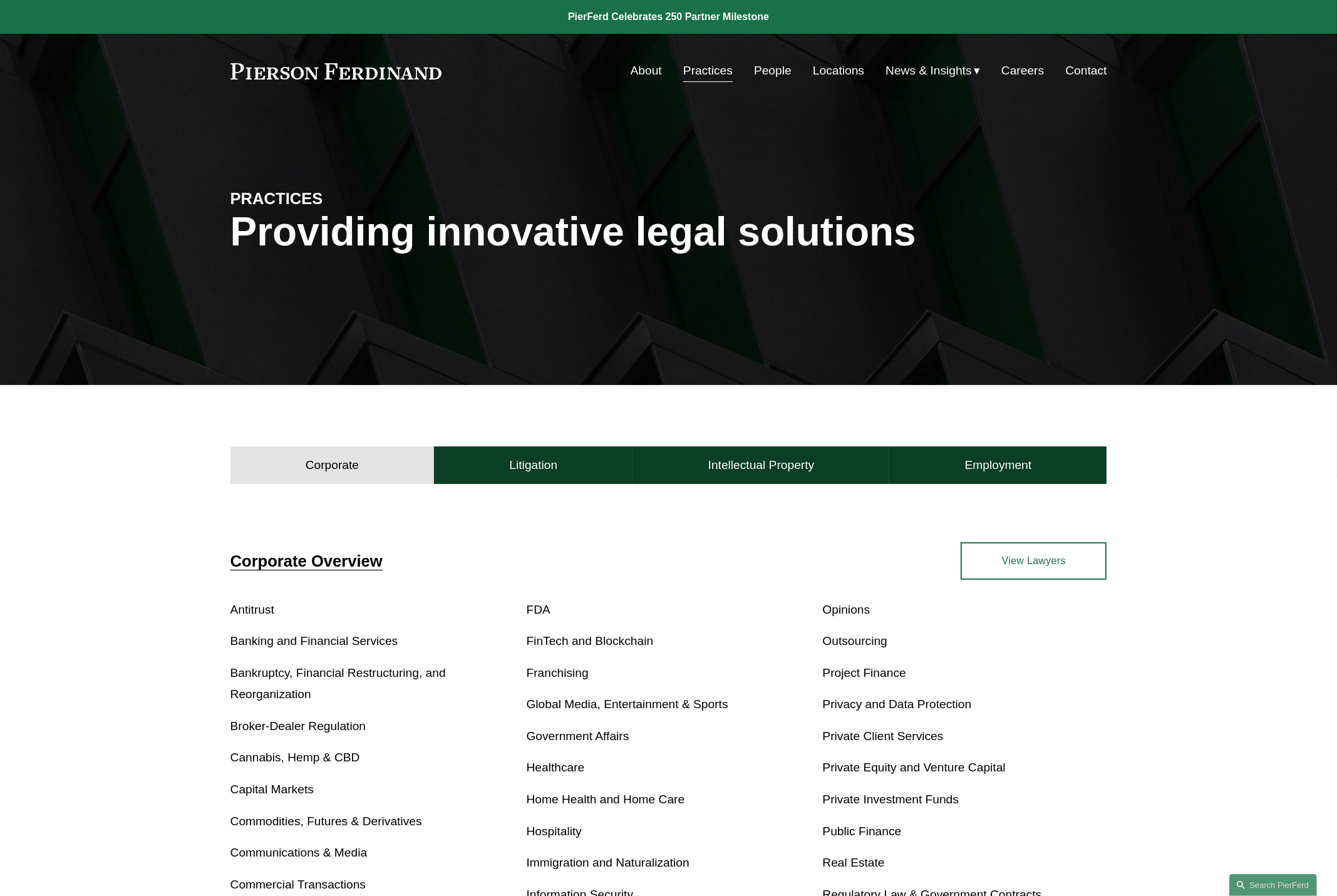
click at [0, 0] on span "News" at bounding box center [0, 0] width 0 height 0
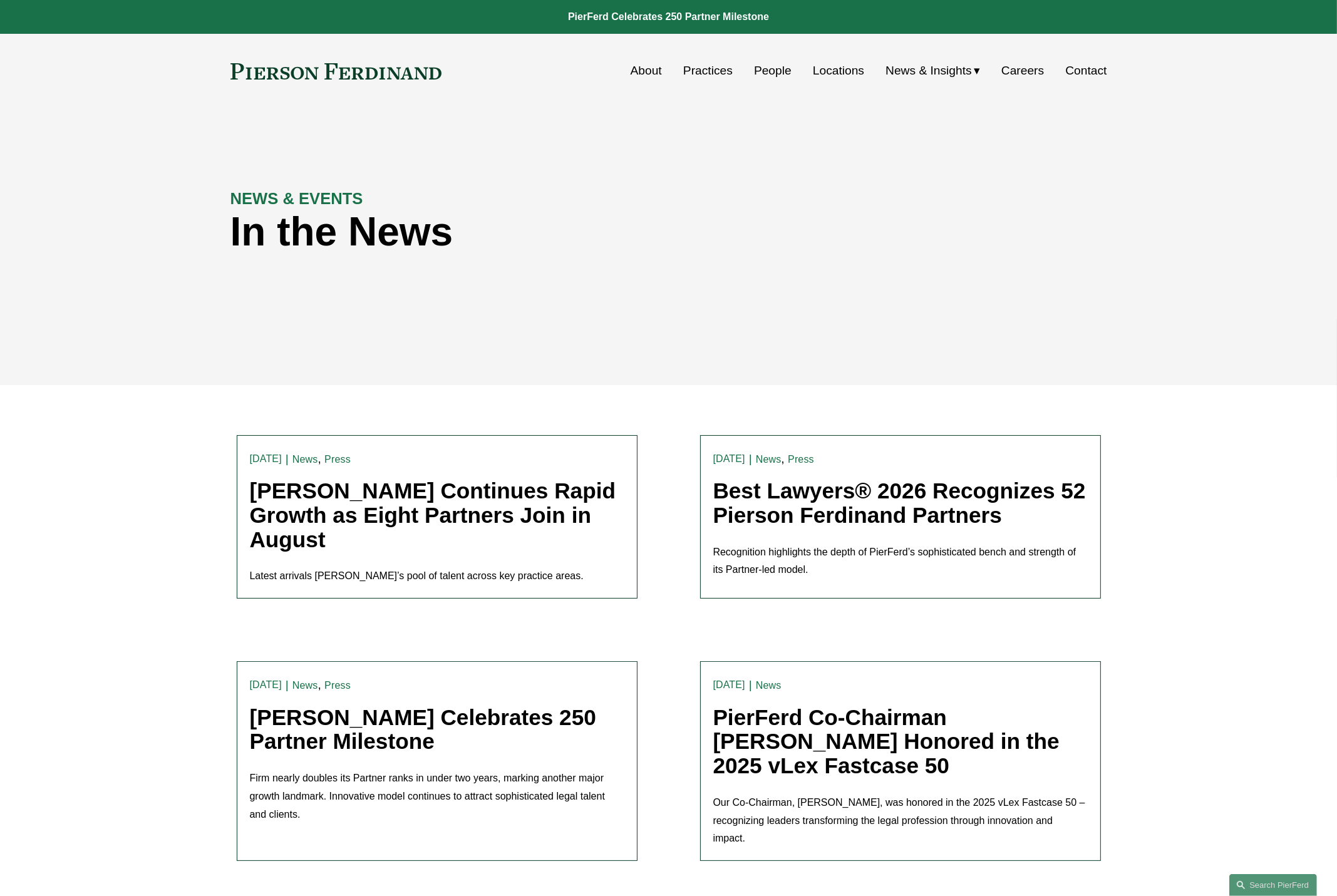
click at [305, 494] on link "[PERSON_NAME] Continues Rapid Growth as Eight Partners Join in August" at bounding box center [433, 514] width 366 height 73
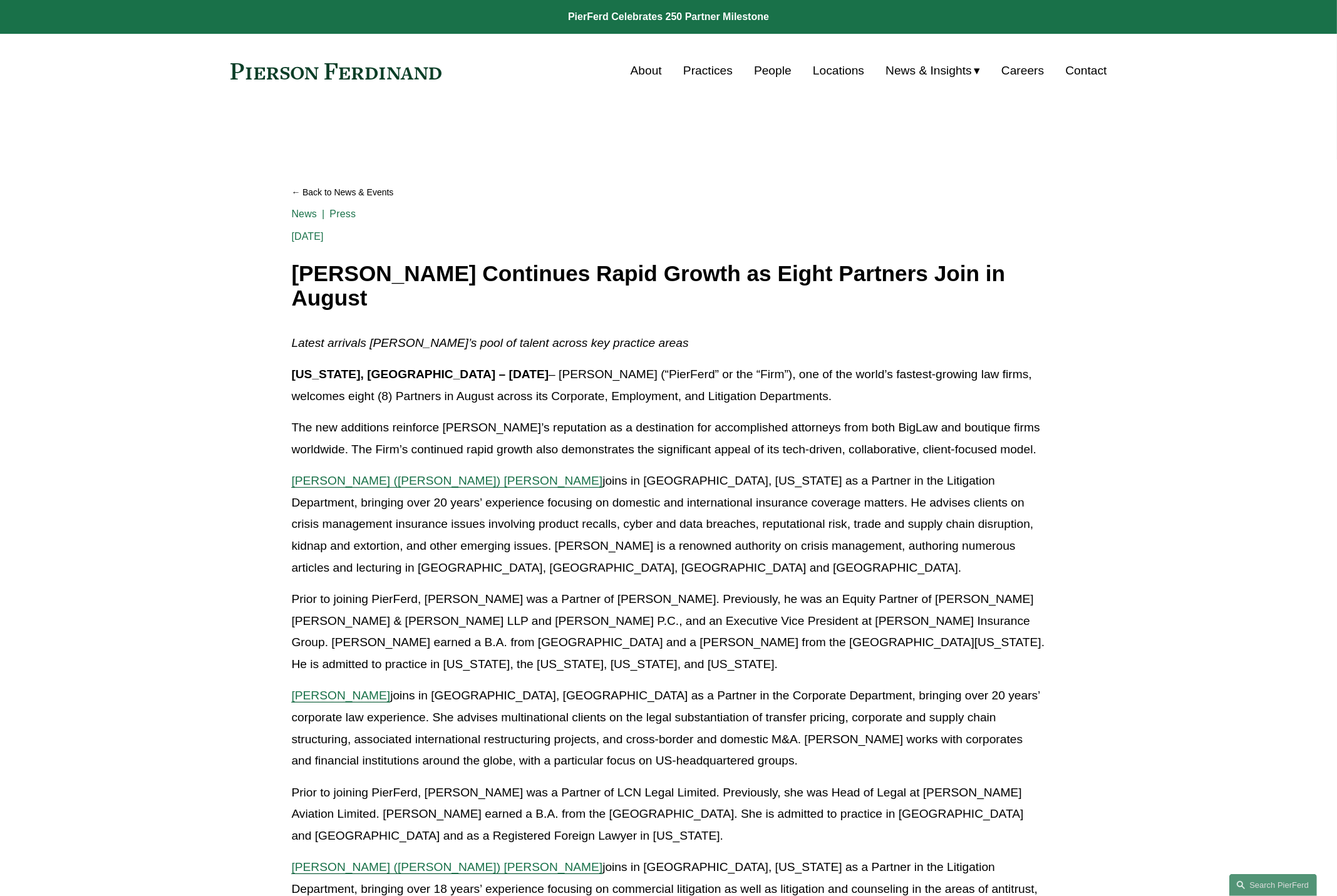
click at [770, 75] on link "People" at bounding box center [773, 71] width 37 height 24
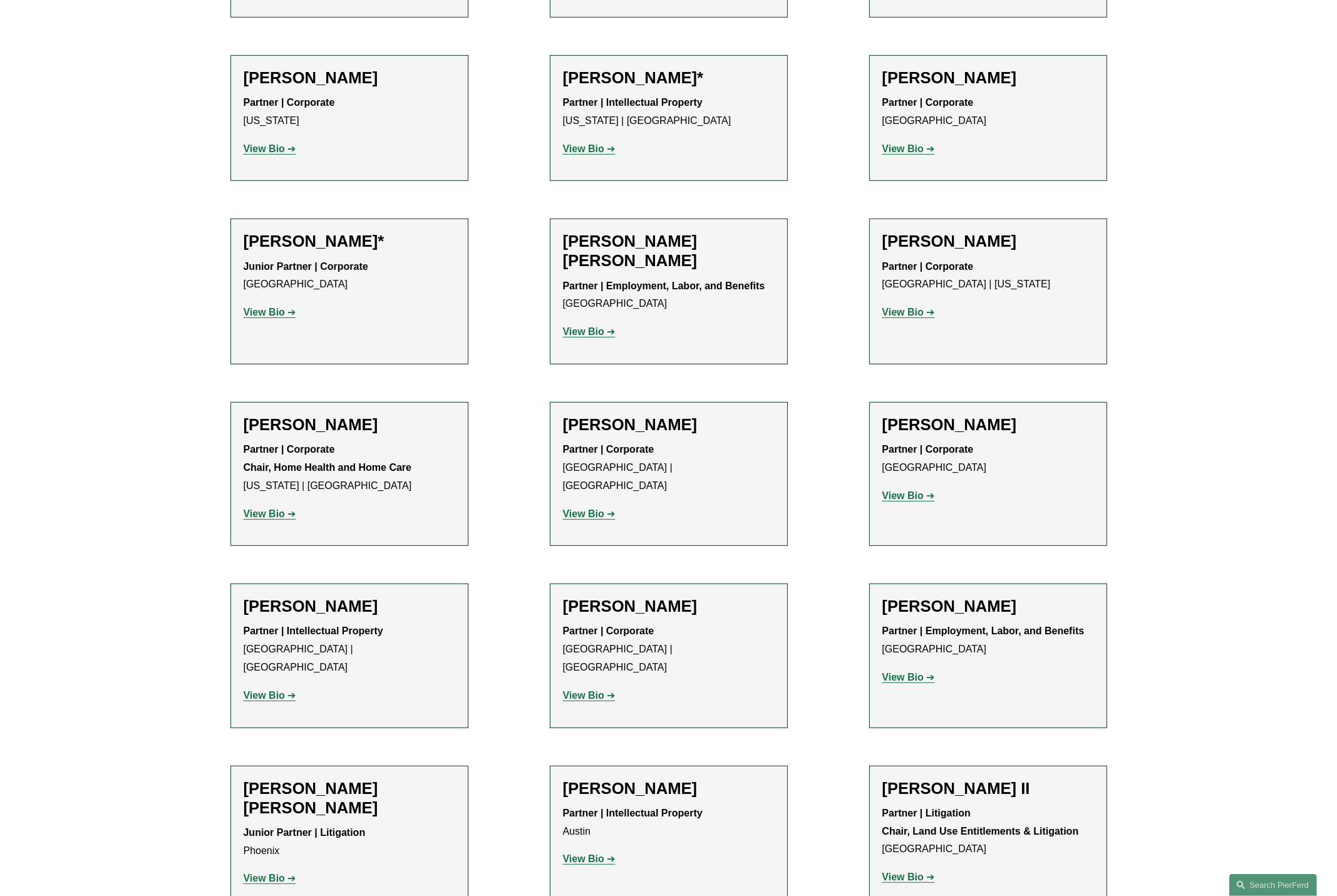
scroll to position [814, 0]
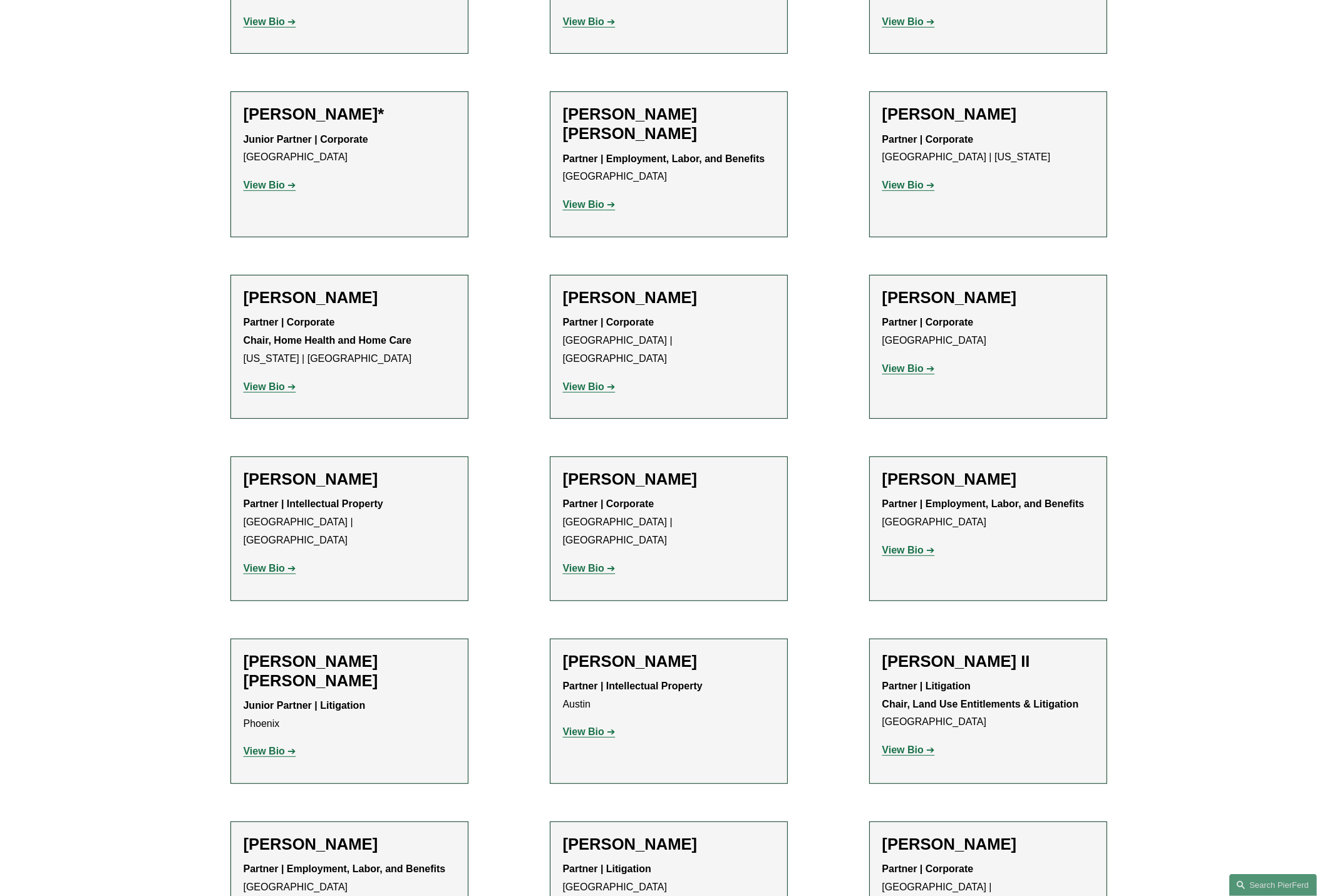
click at [584, 382] on strong "View Bio" at bounding box center [584, 387] width 41 height 11
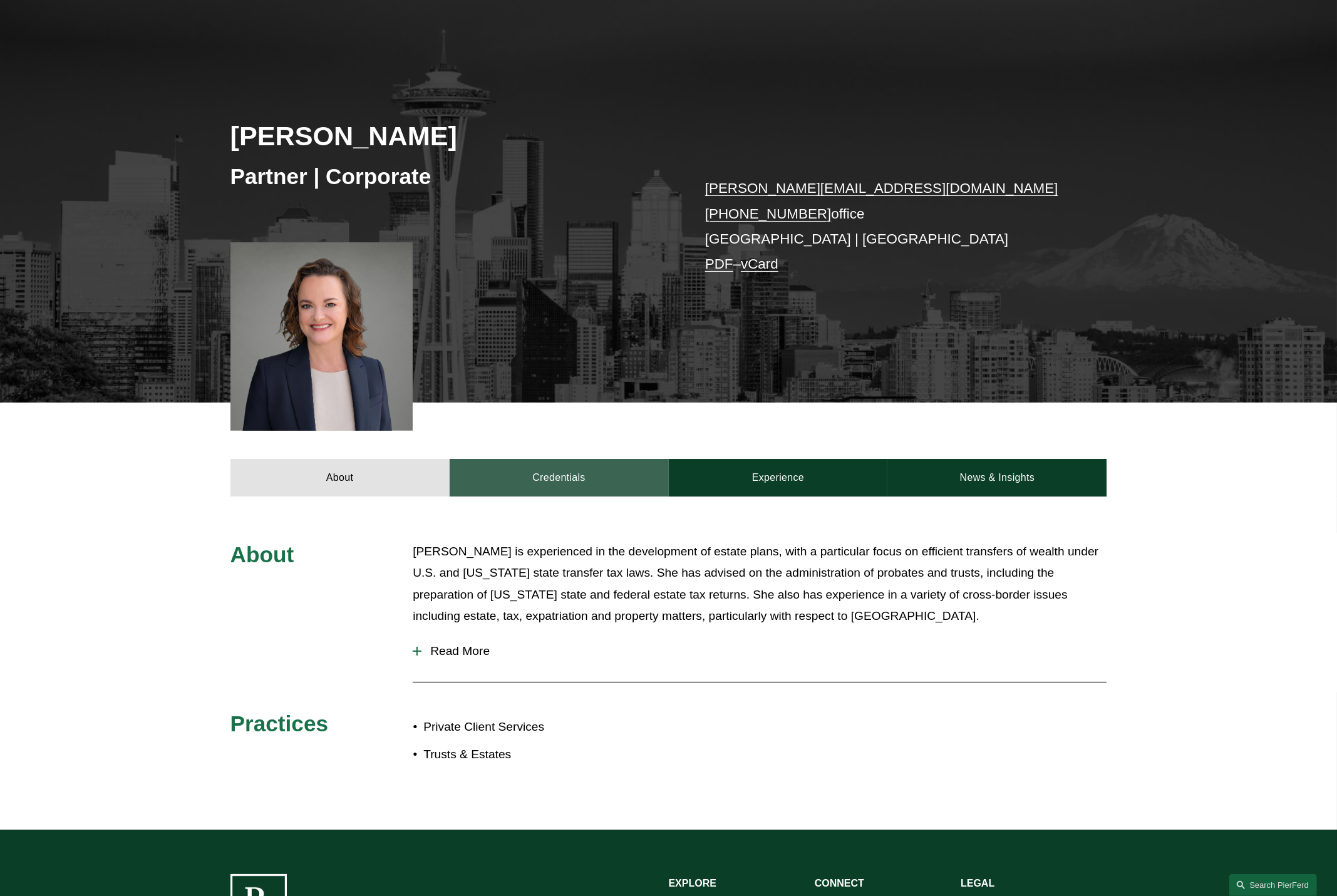
scroll to position [125, 0]
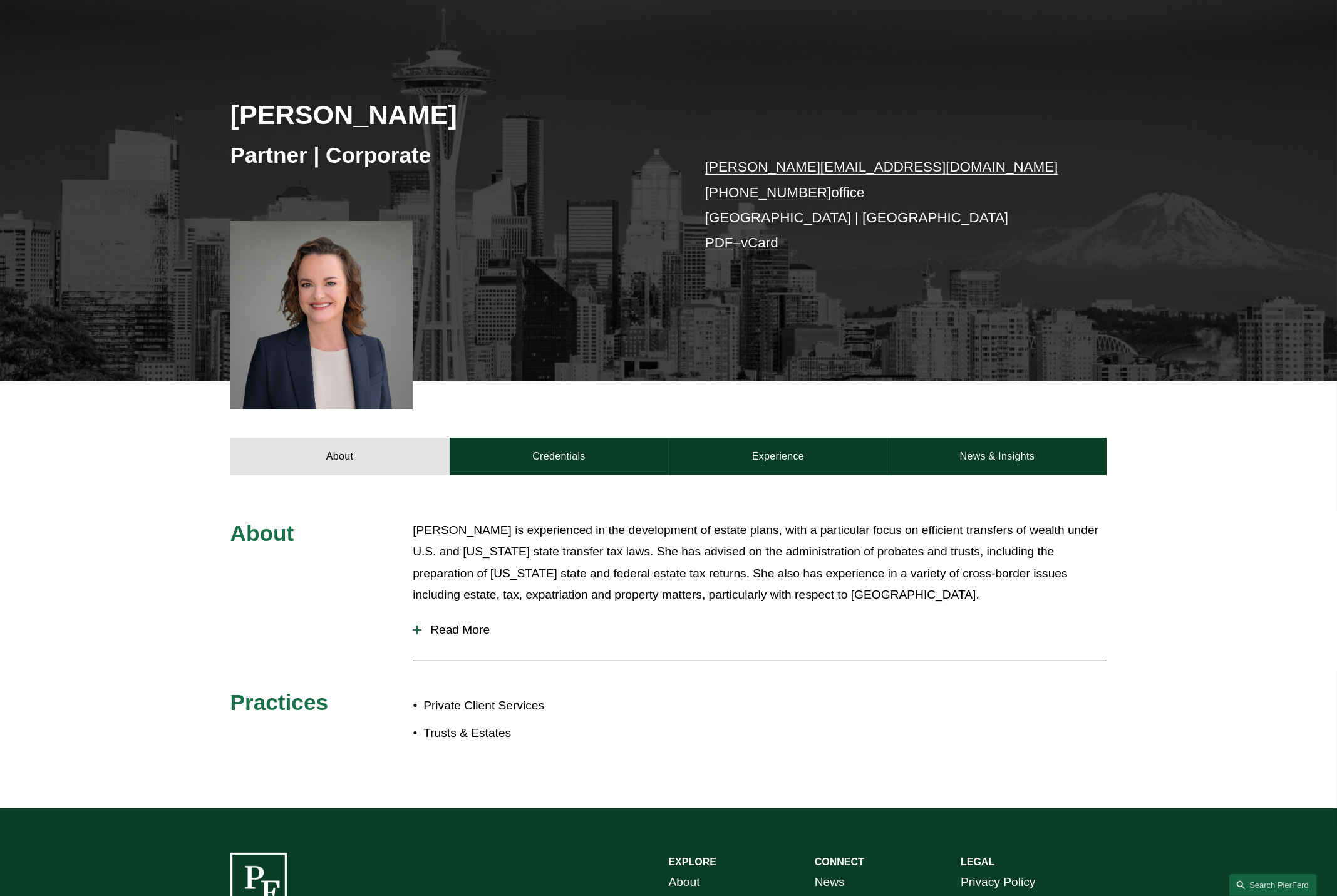
click at [432, 628] on span "Read More" at bounding box center [764, 630] width 685 height 14
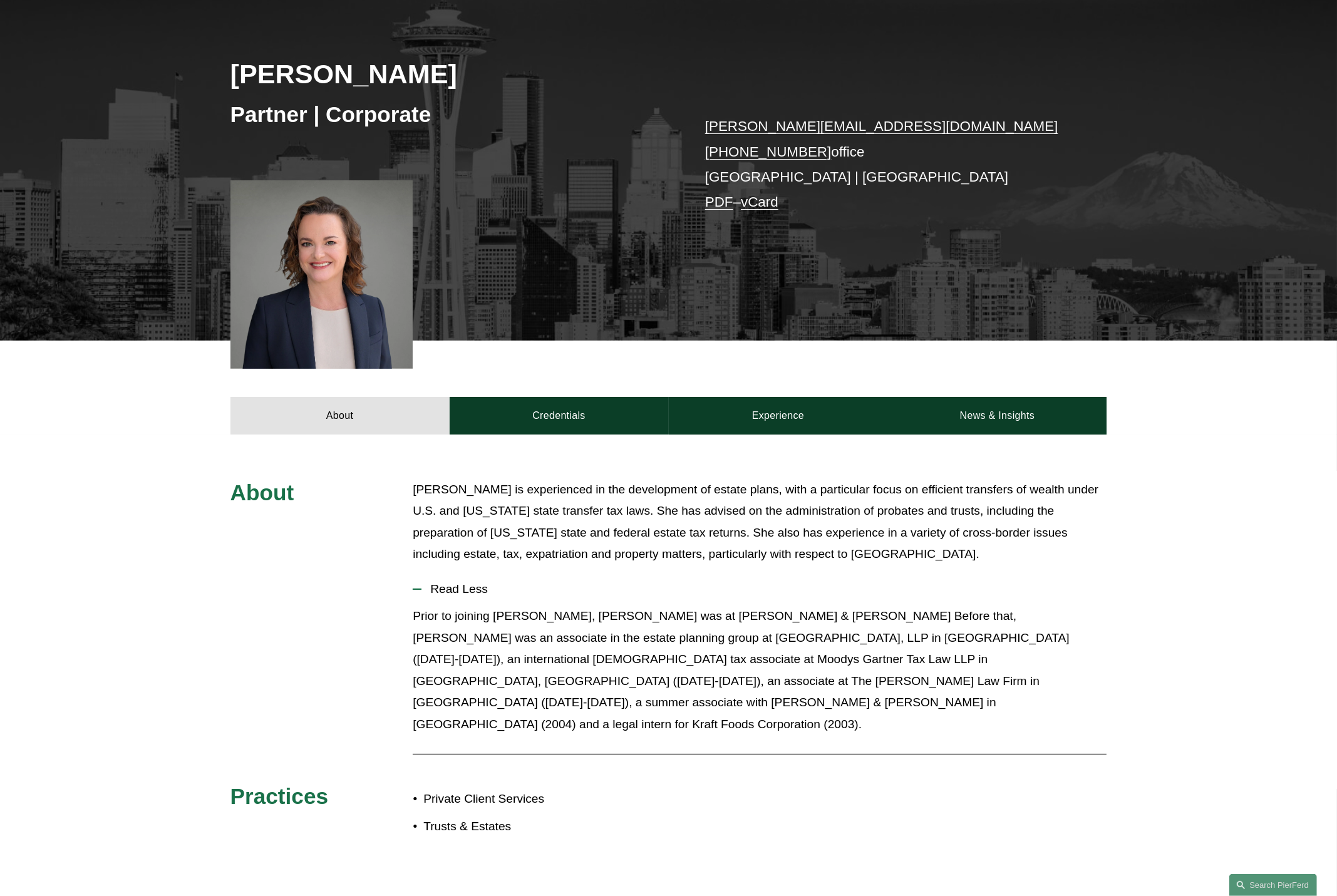
scroll to position [188, 0]
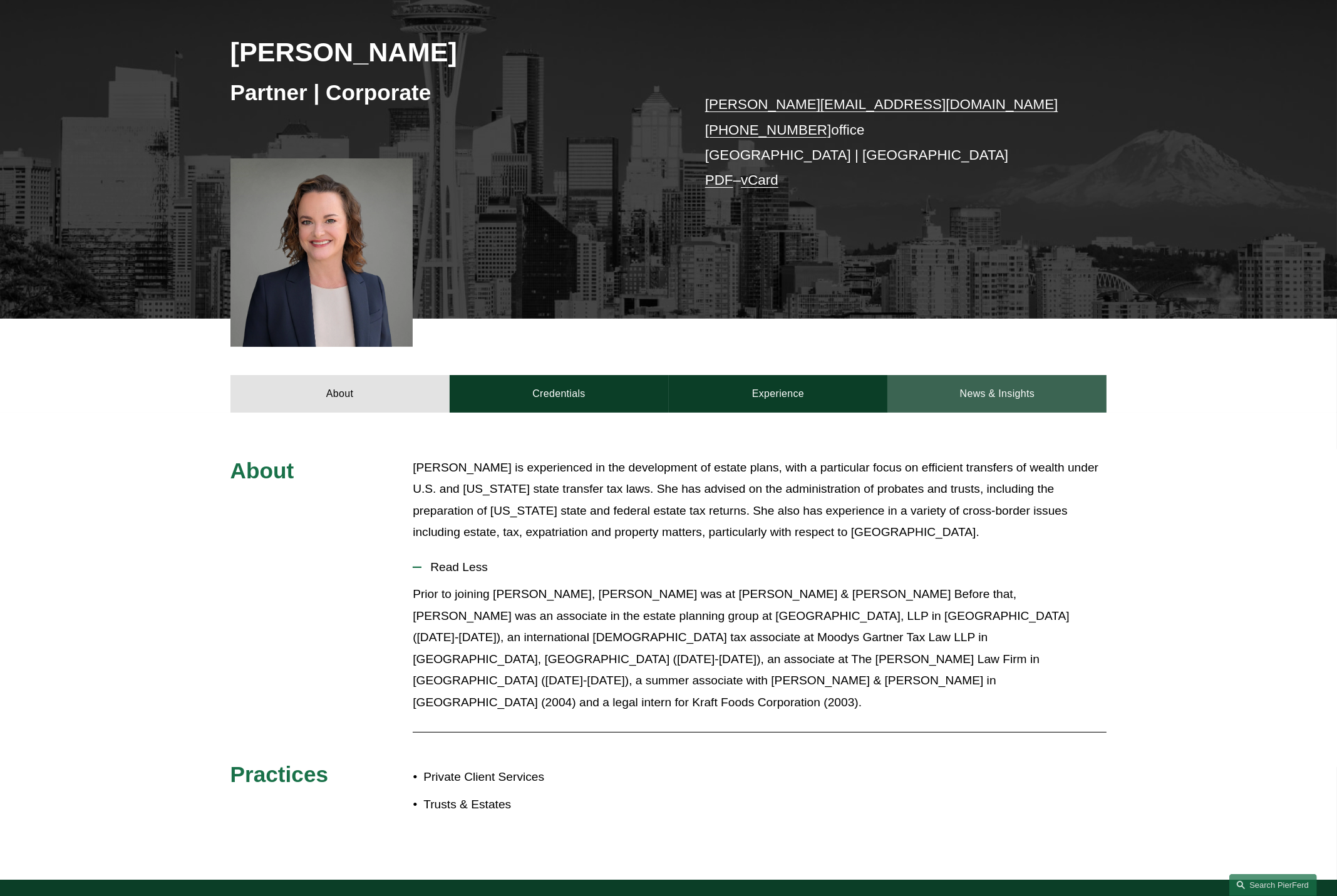
click at [1024, 392] on link "News & Insights" at bounding box center [997, 394] width 219 height 37
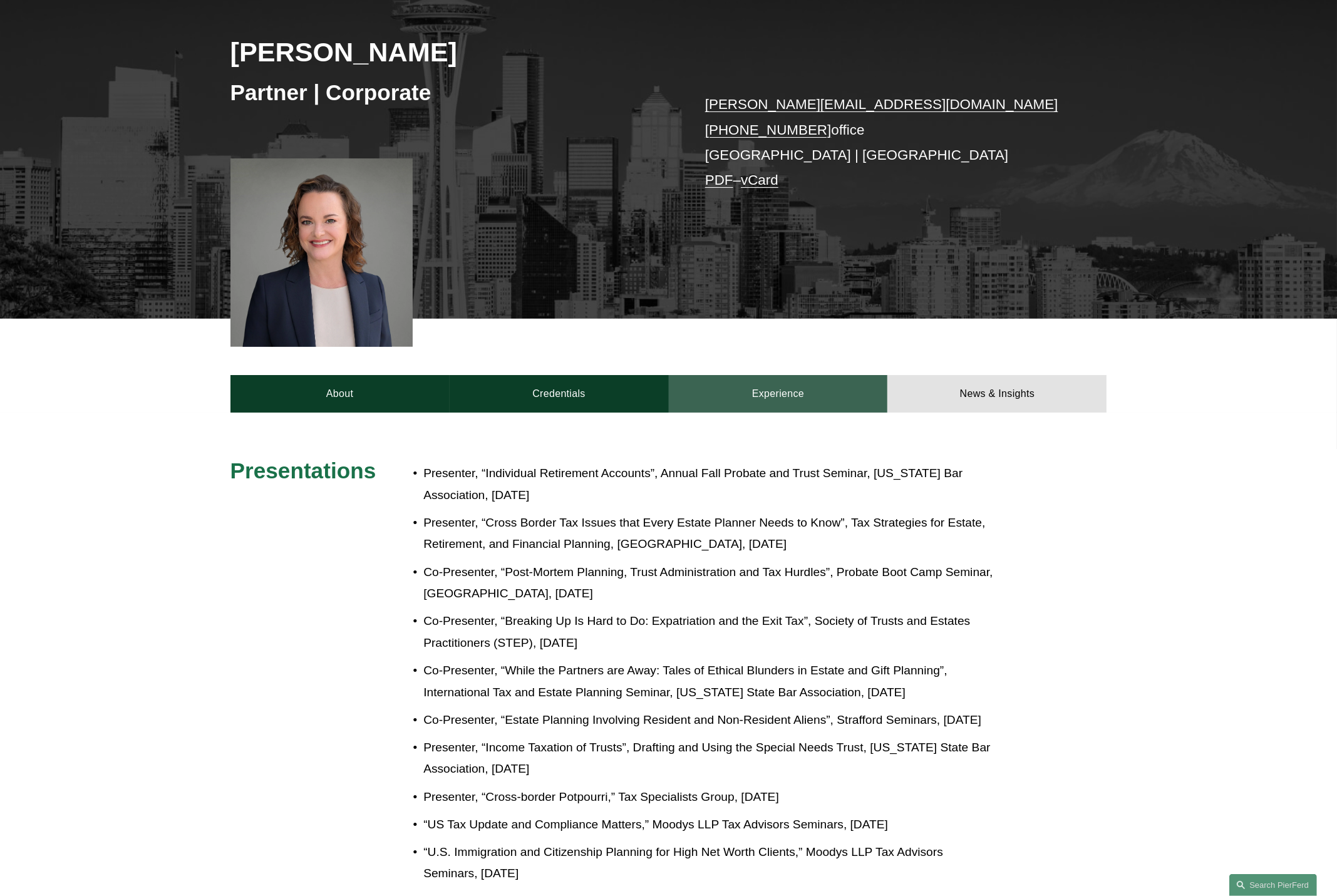
click at [791, 384] on link "Experience" at bounding box center [778, 394] width 219 height 37
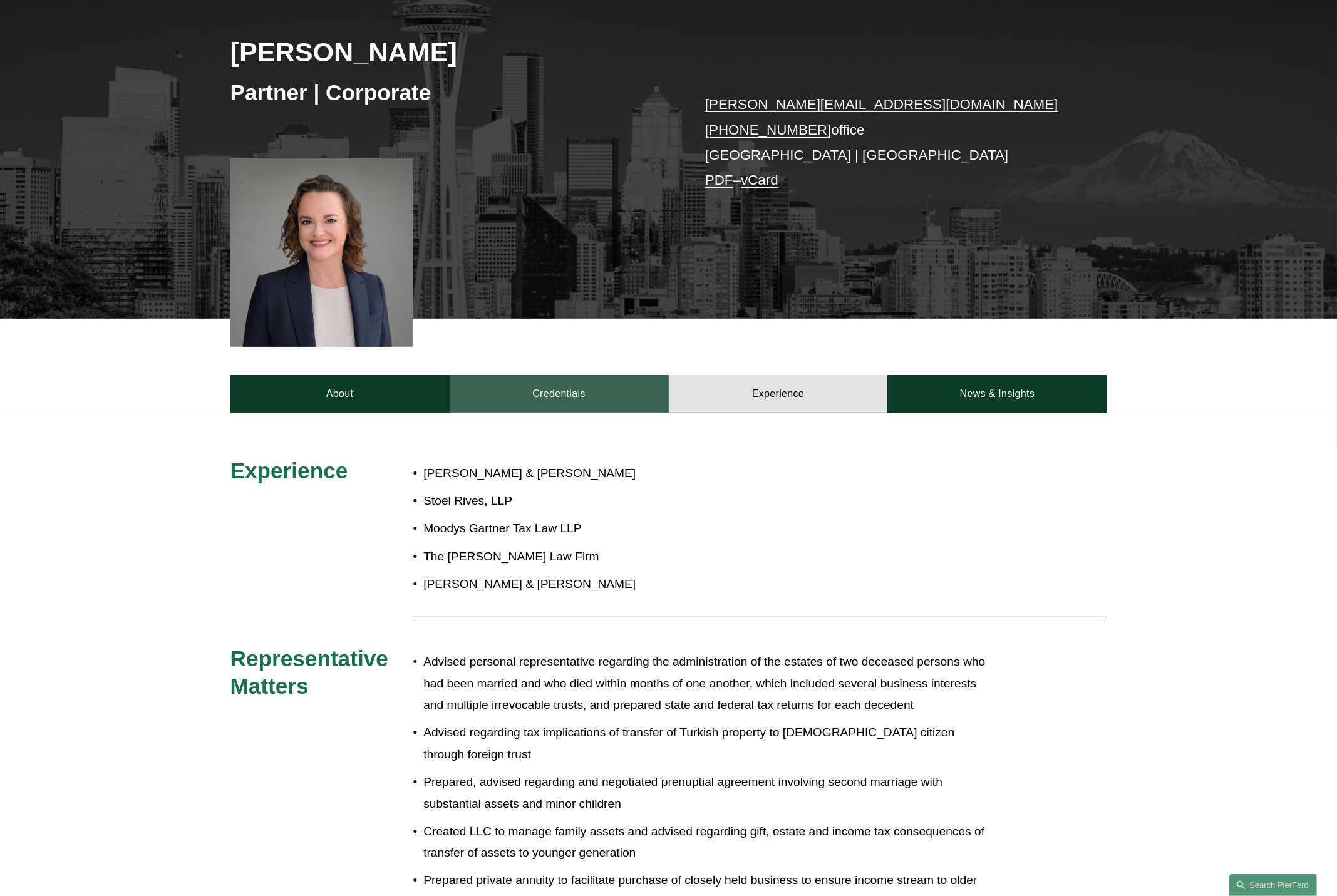
click at [606, 382] on link "Credentials" at bounding box center [559, 394] width 219 height 37
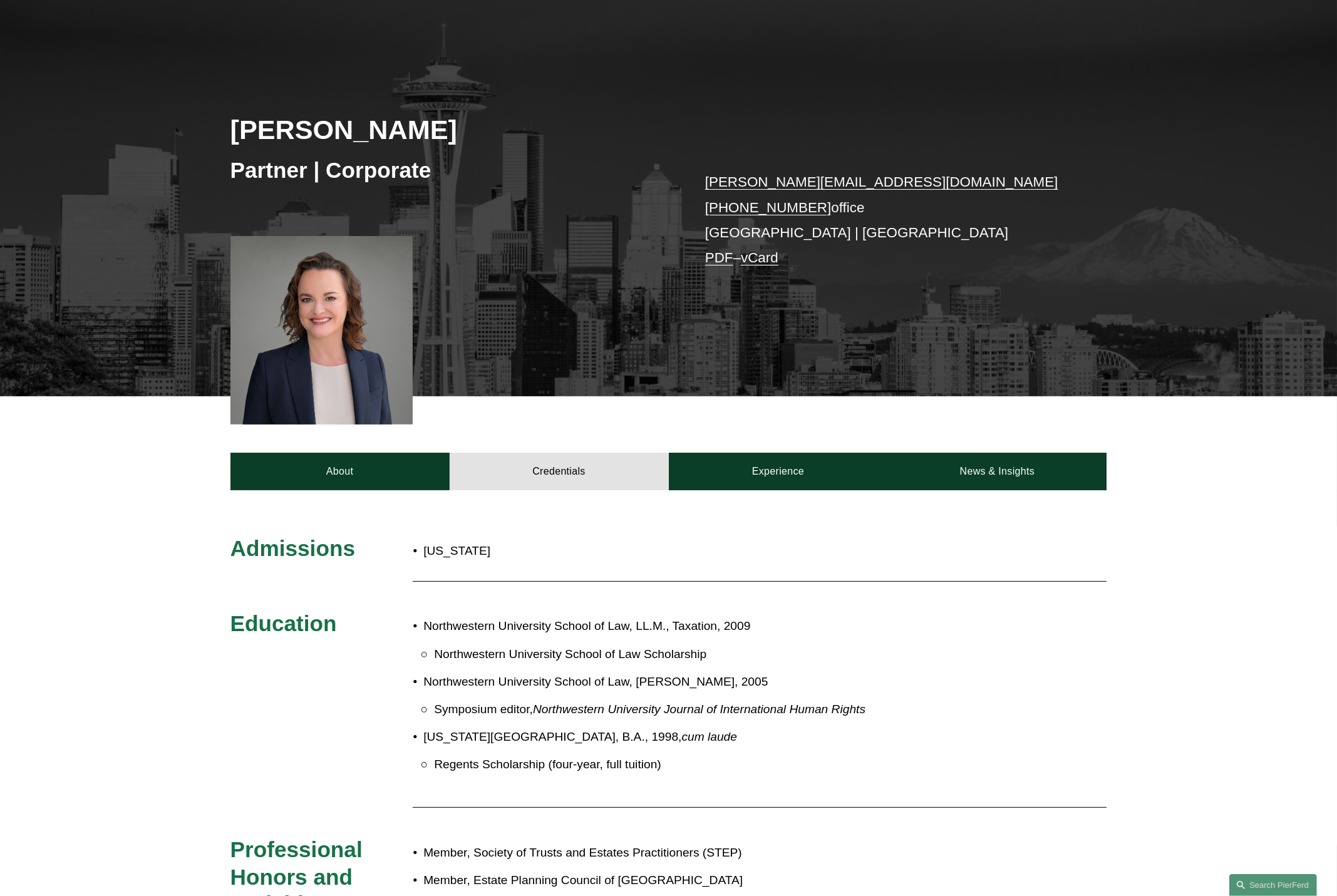
scroll to position [0, 0]
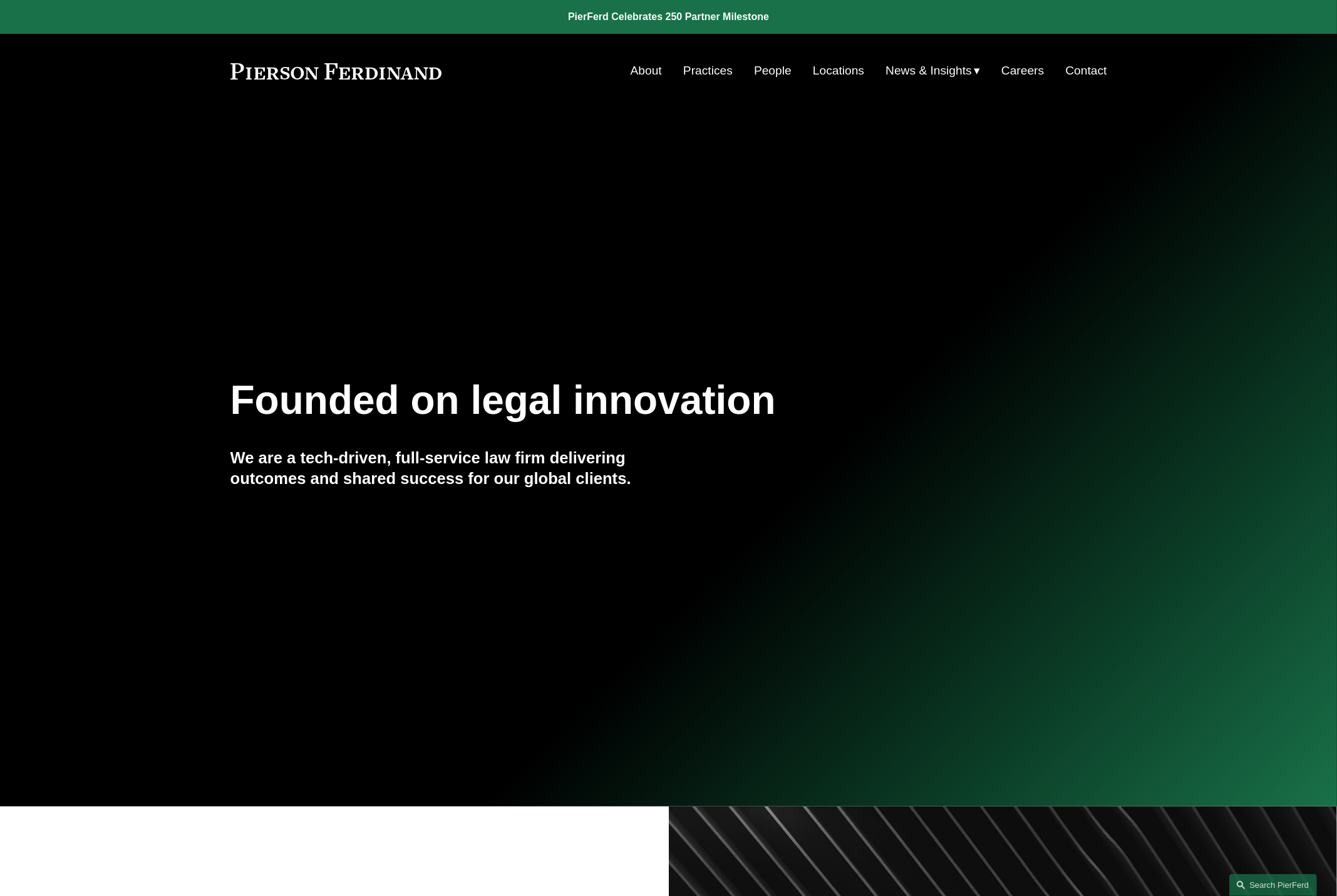
click at [0, 0] on span "News" at bounding box center [0, 0] width 0 height 0
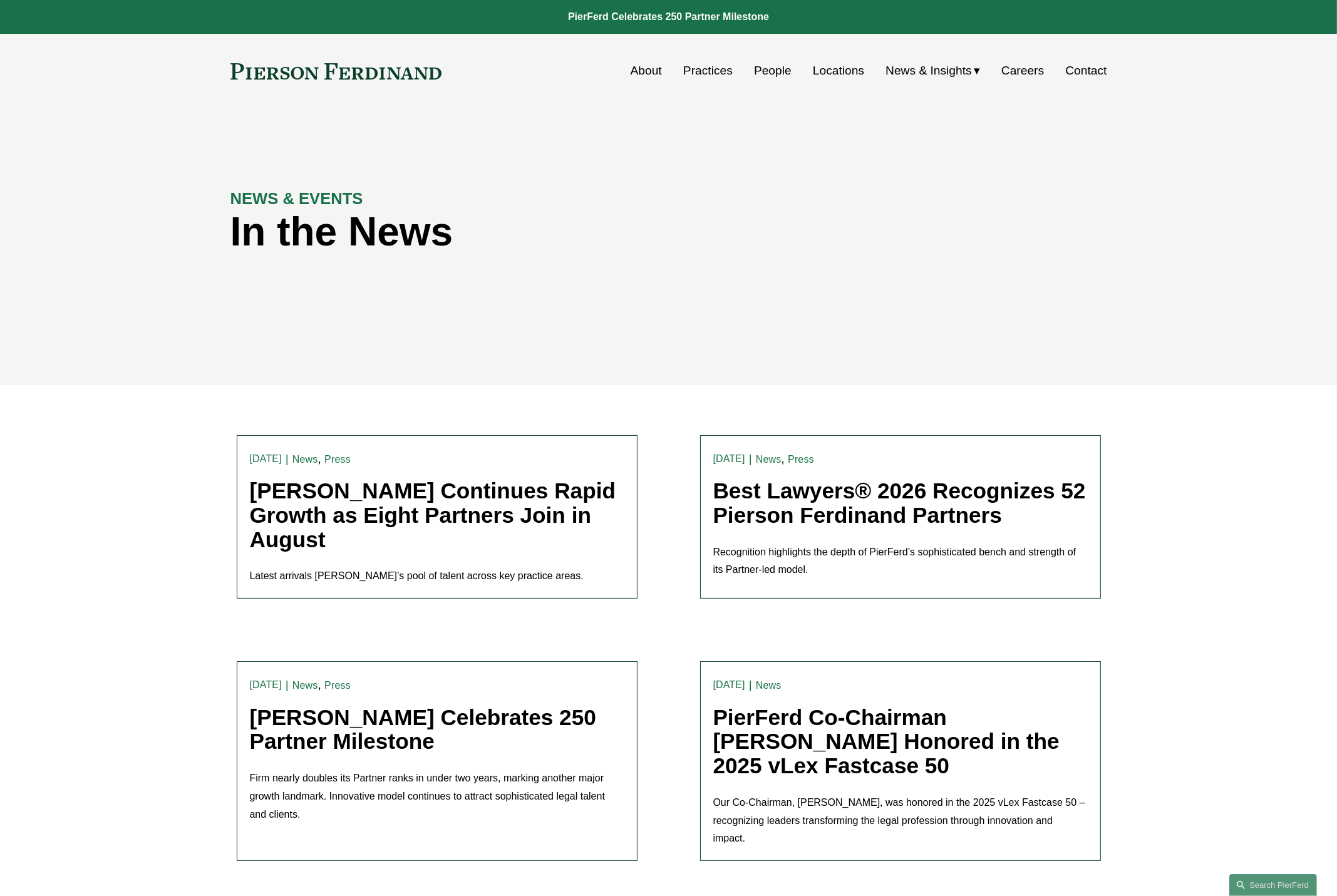
click at [706, 71] on link "Practices" at bounding box center [708, 71] width 49 height 24
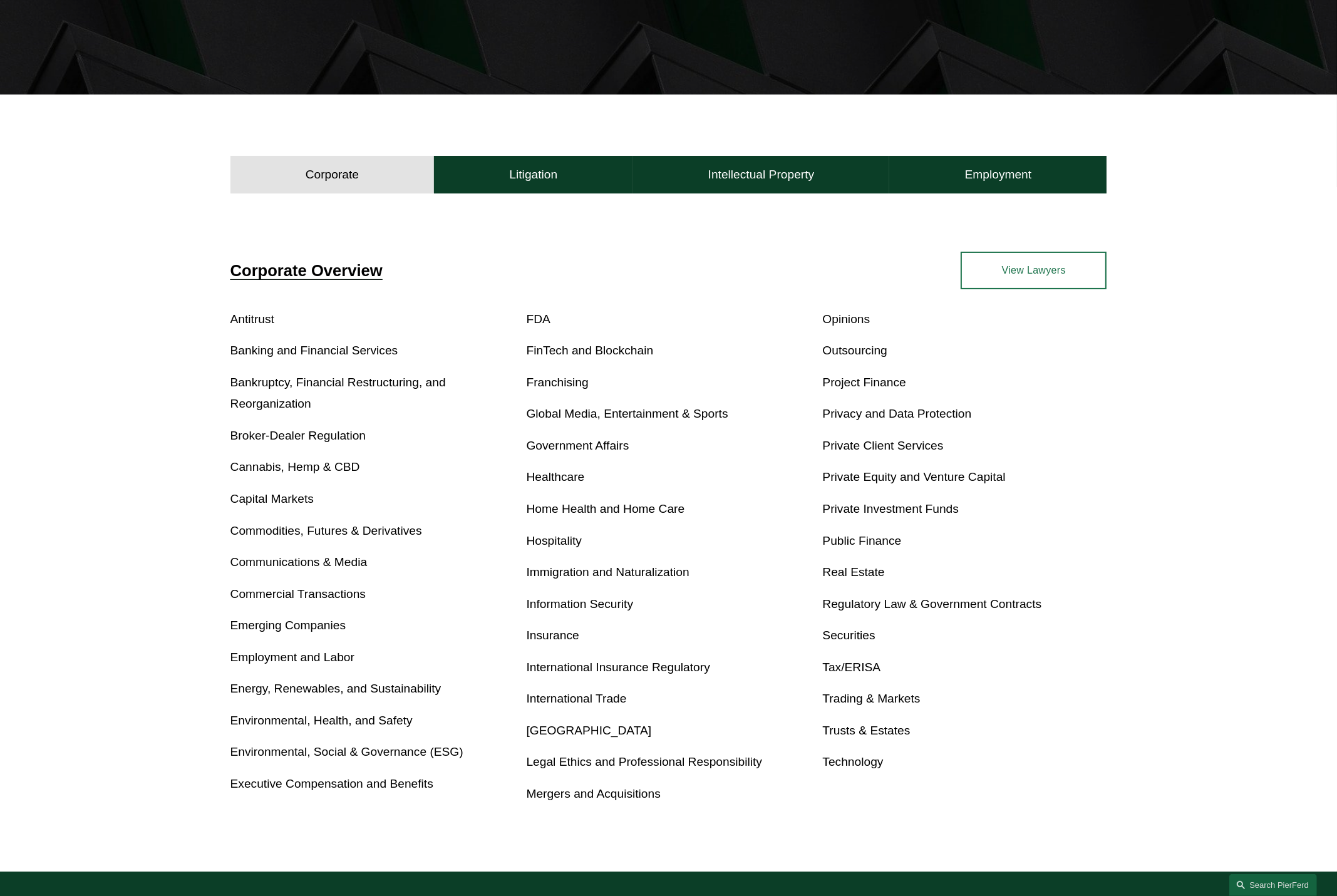
scroll to position [313, 0]
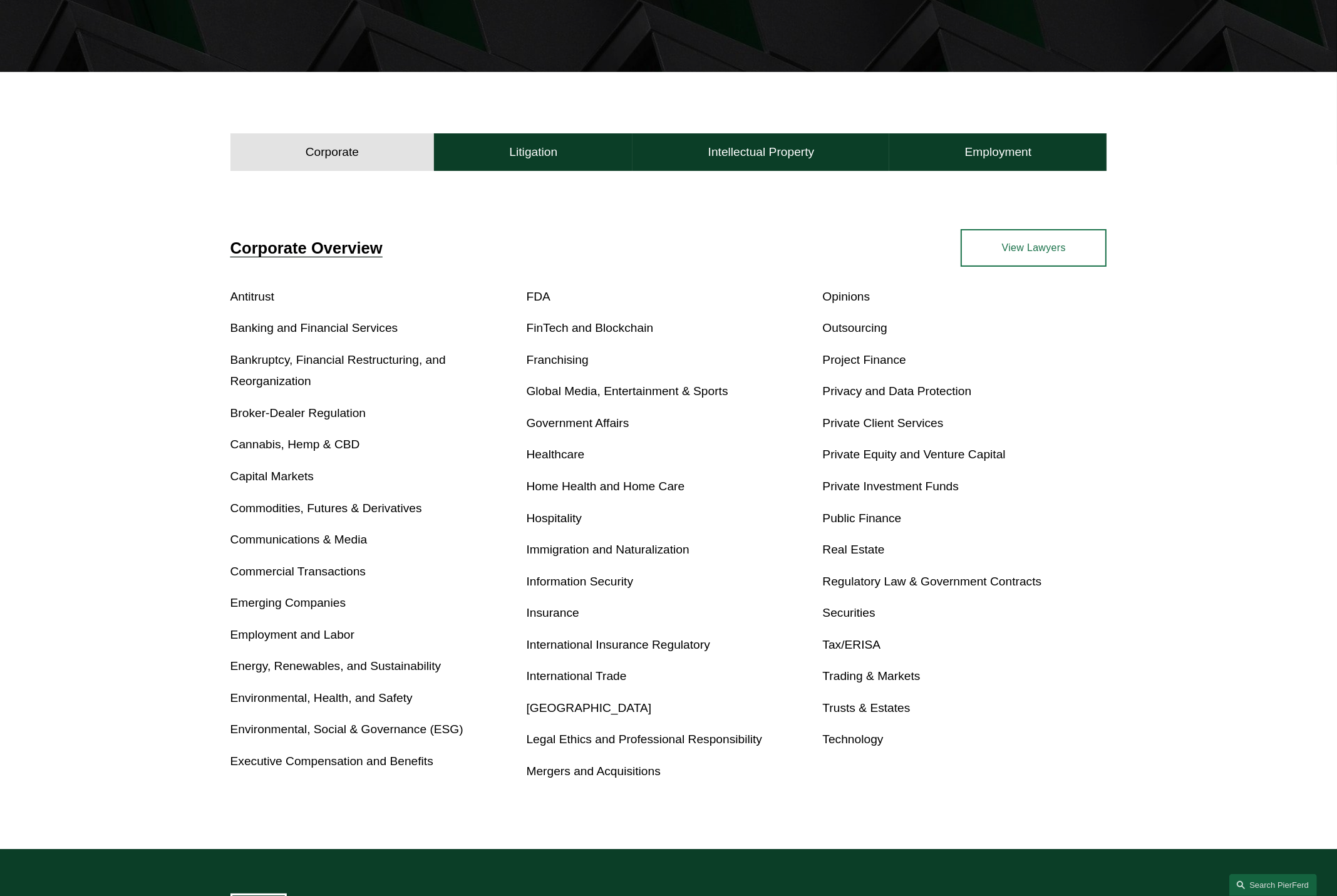
click at [895, 709] on link "Trusts & Estates" at bounding box center [866, 708] width 88 height 13
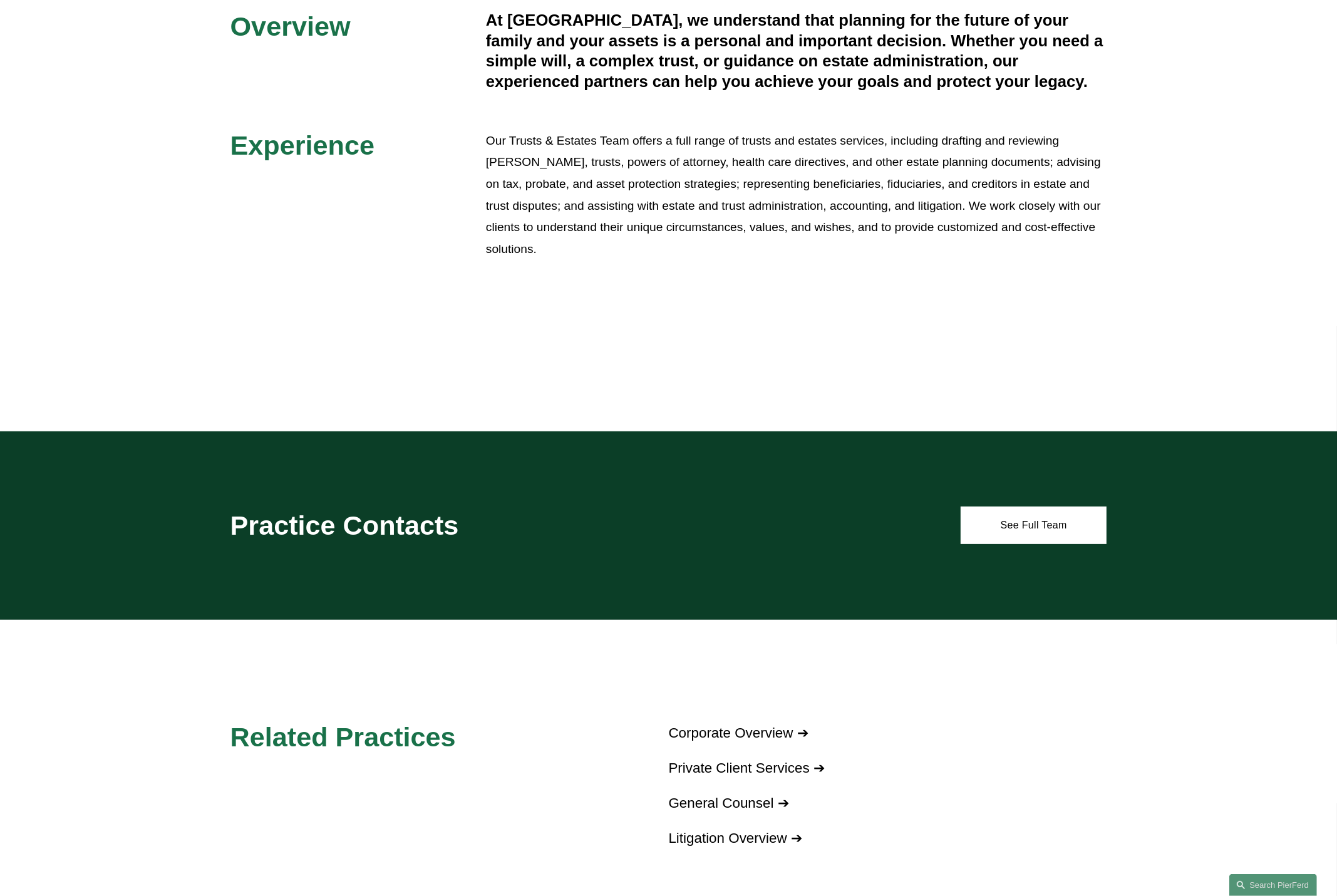
scroll to position [501, 0]
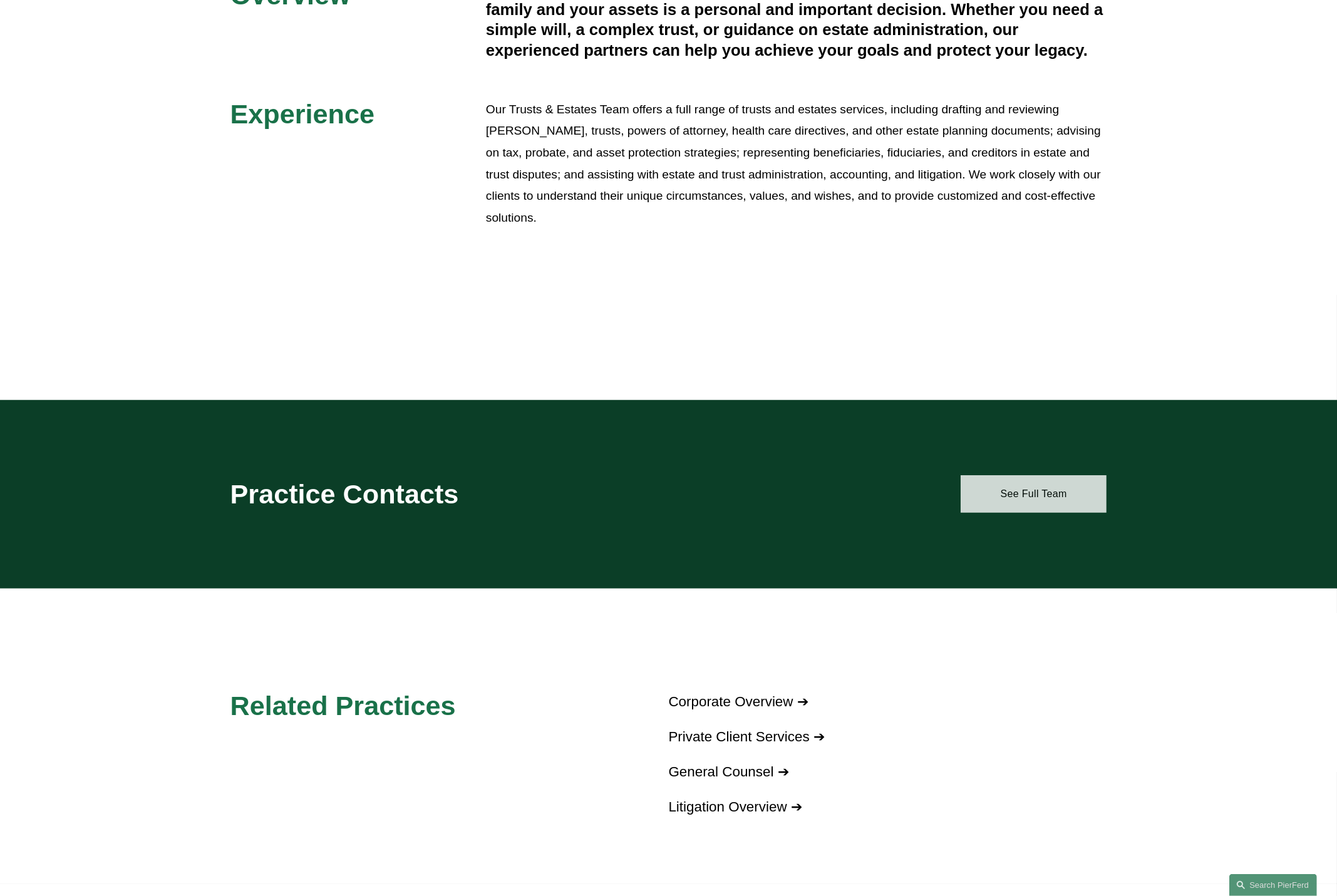
click at [1019, 500] on link "See Full Team" at bounding box center [1033, 494] width 146 height 37
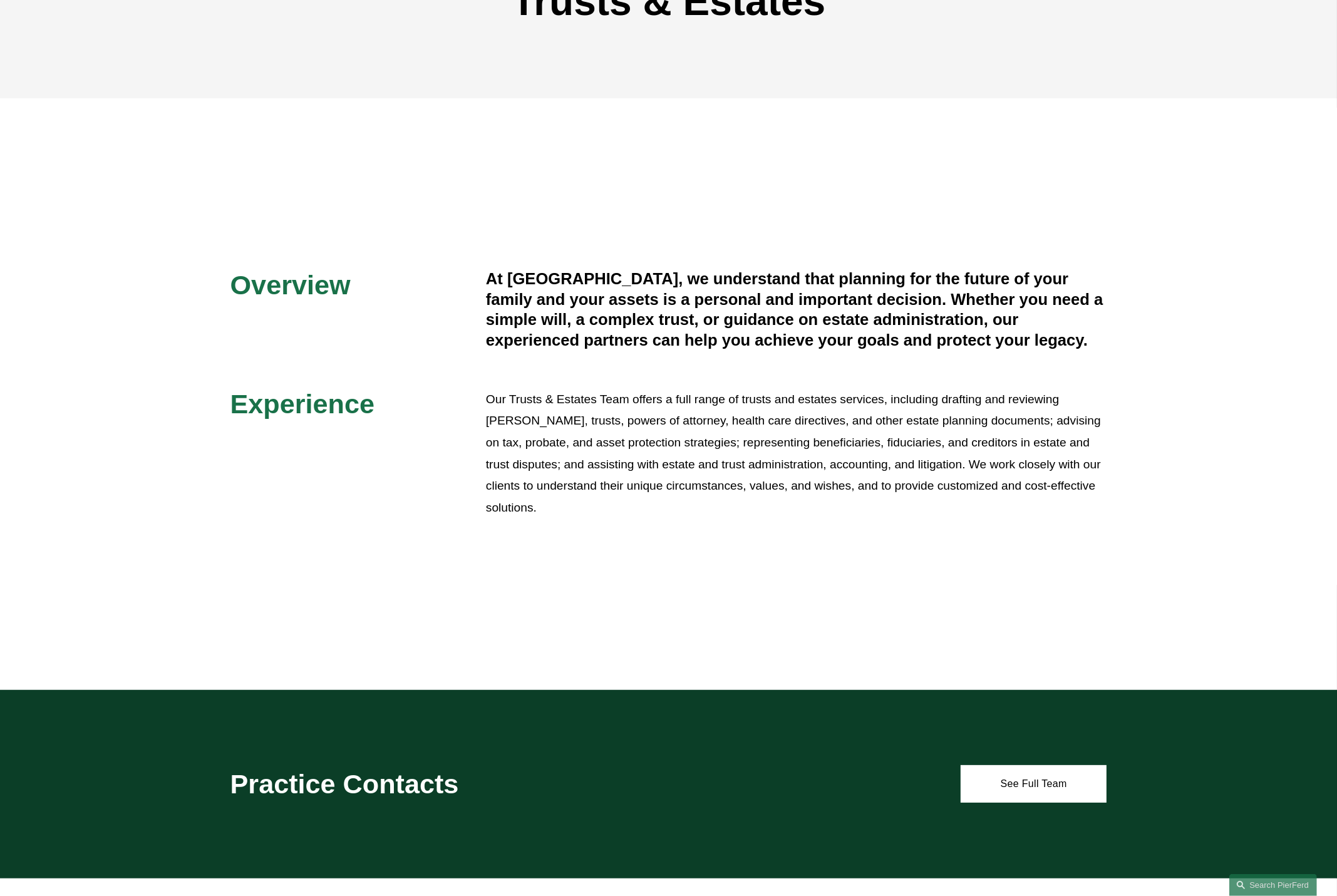
scroll to position [250, 0]
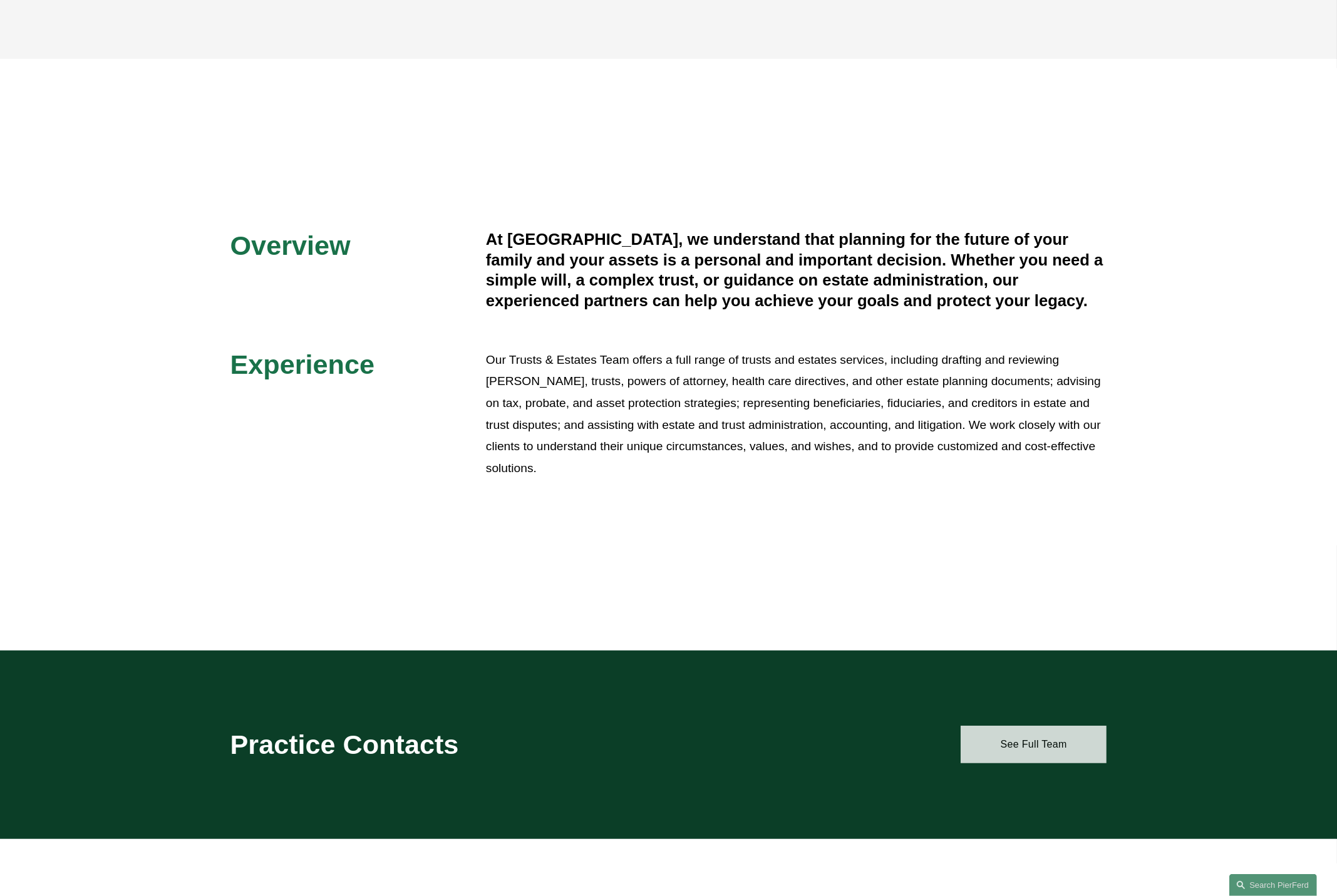
click at [1051, 748] on link "See Full Team" at bounding box center [1033, 745] width 146 height 37
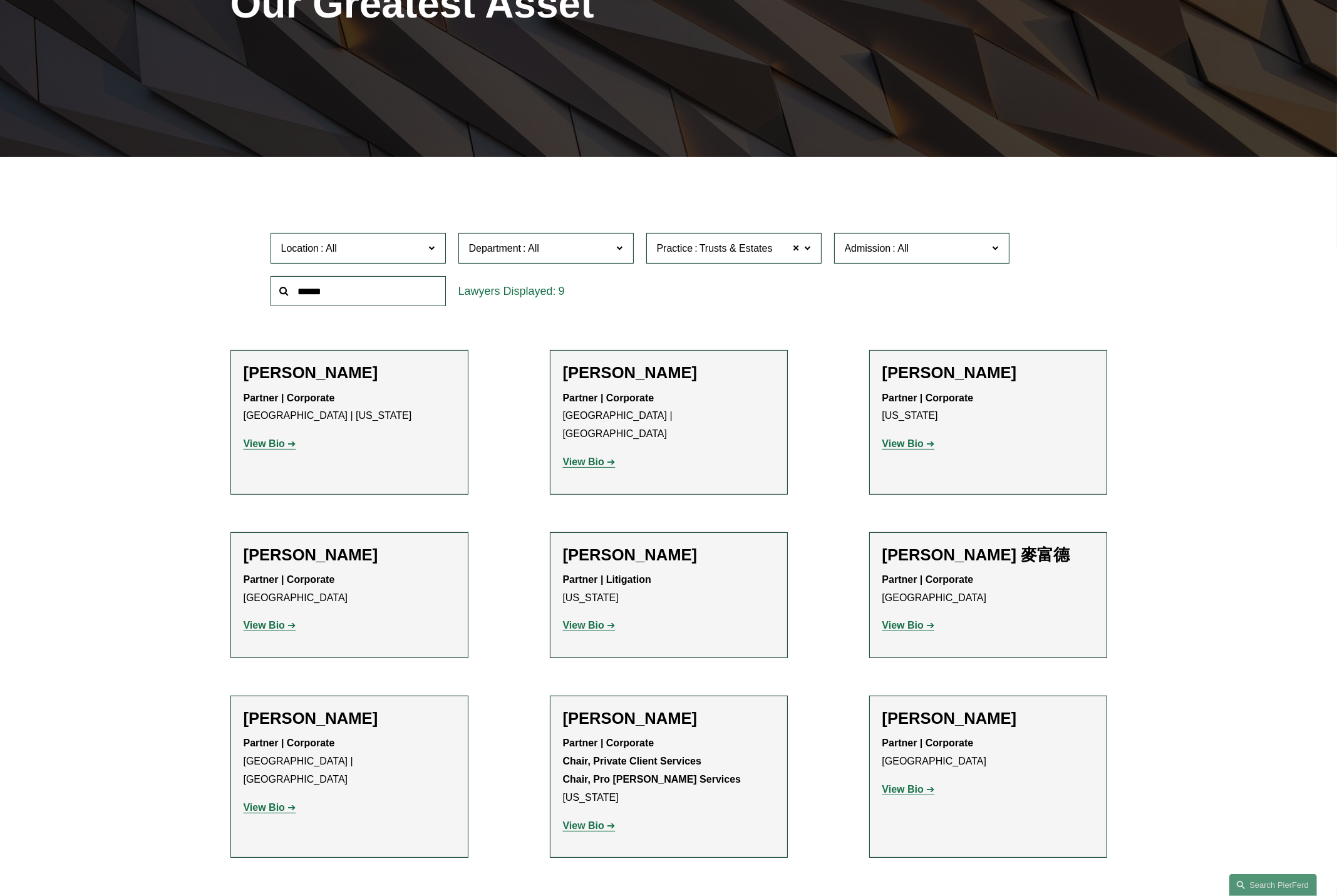
scroll to position [250, 0]
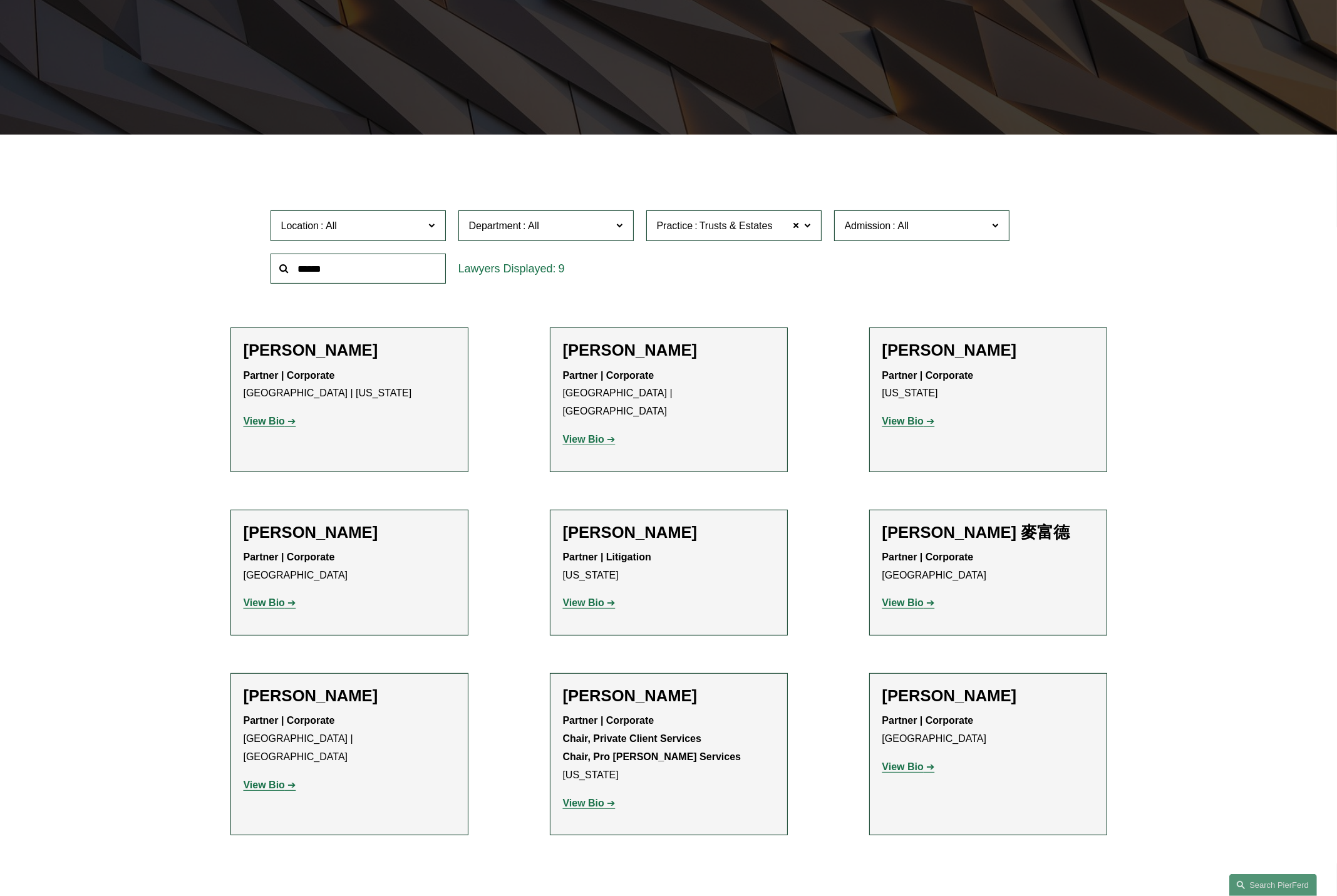
click at [912, 598] on strong "View Bio" at bounding box center [903, 603] width 41 height 11
click at [396, 414] on p "View Bio" at bounding box center [350, 422] width 212 height 18
click at [272, 420] on strong "View Bio" at bounding box center [264, 421] width 41 height 11
click at [905, 420] on strong "View Bio" at bounding box center [903, 421] width 41 height 11
click at [258, 598] on strong "View Bio" at bounding box center [264, 603] width 41 height 11
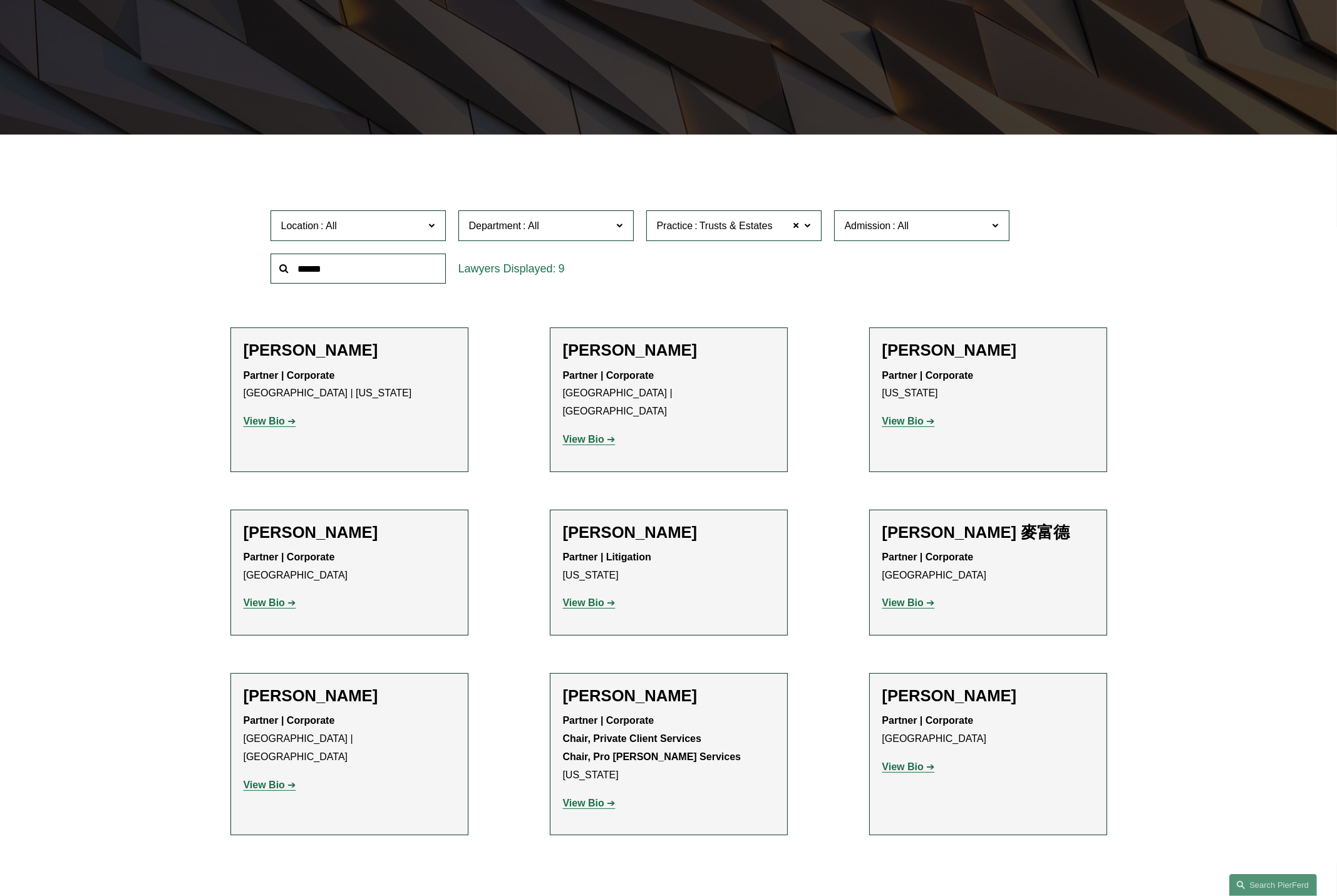
click at [592, 598] on strong "View Bio" at bounding box center [584, 603] width 41 height 11
click at [253, 779] on strong "View Bio" at bounding box center [264, 785] width 41 height 11
click at [566, 798] on strong "View Bio" at bounding box center [584, 803] width 41 height 11
click at [921, 761] on strong "View Bio" at bounding box center [903, 767] width 41 height 11
